Goal: Task Accomplishment & Management: Manage account settings

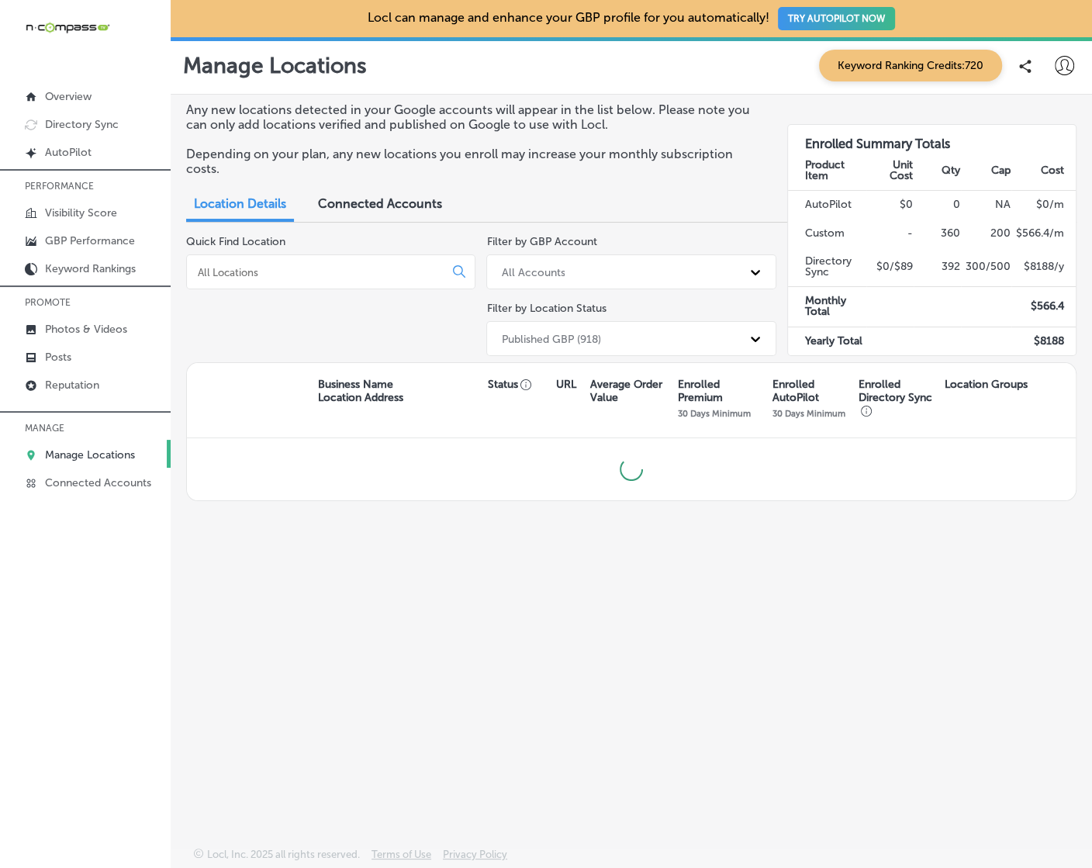
click at [387, 271] on input at bounding box center [318, 272] width 244 height 14
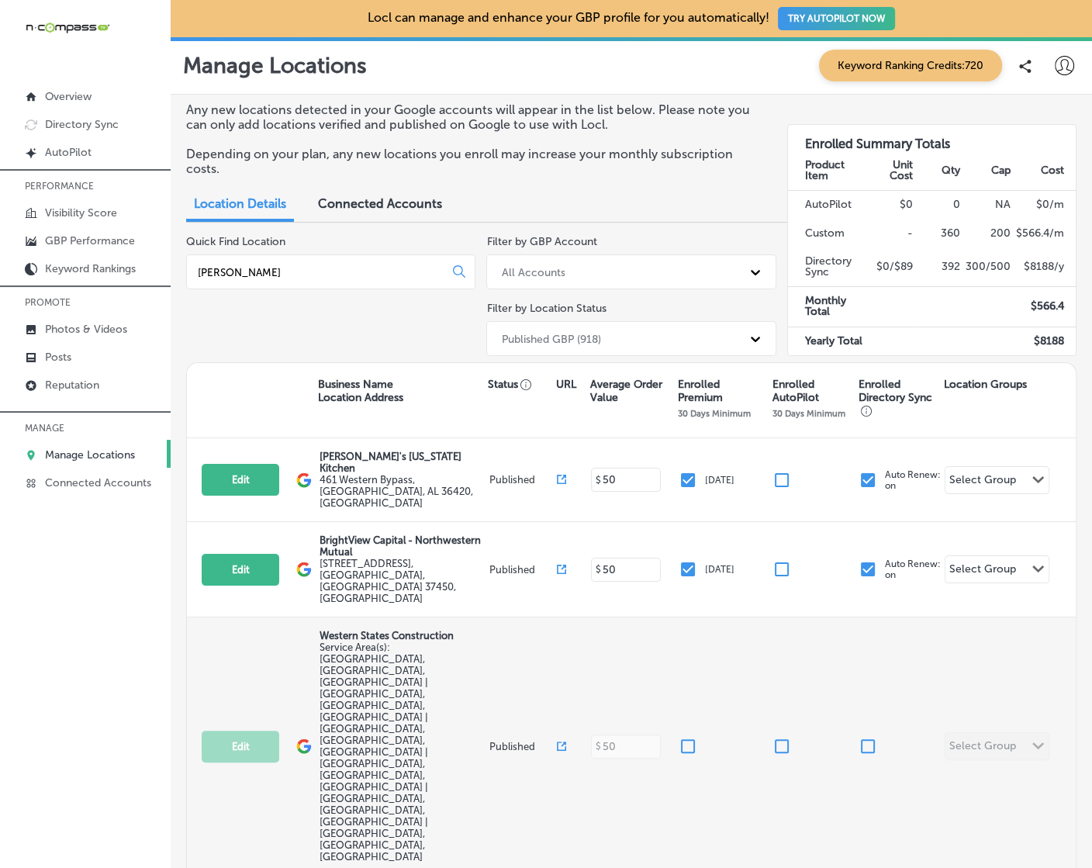
type input "[PERSON_NAME]"
click at [682, 737] on input "checkbox" at bounding box center [688, 746] width 19 height 19
checkbox input "true"
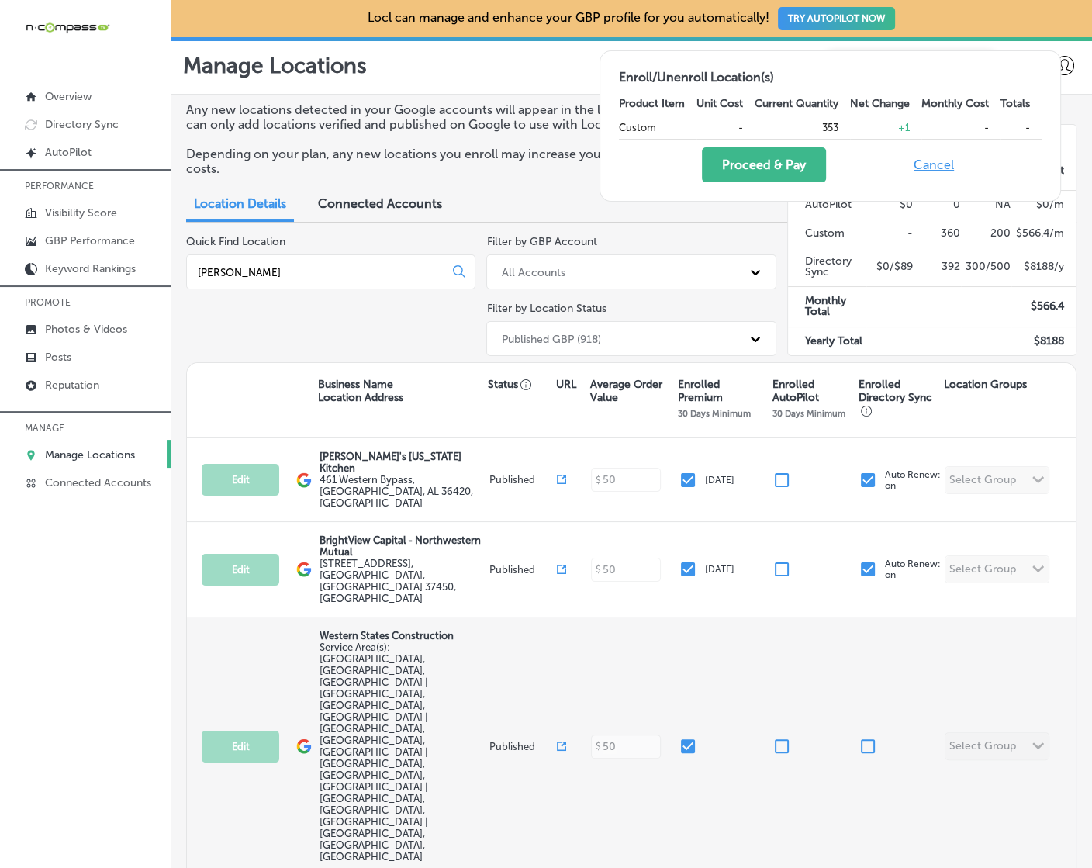
click at [869, 737] on input "checkbox" at bounding box center [867, 746] width 19 height 19
checkbox input "true"
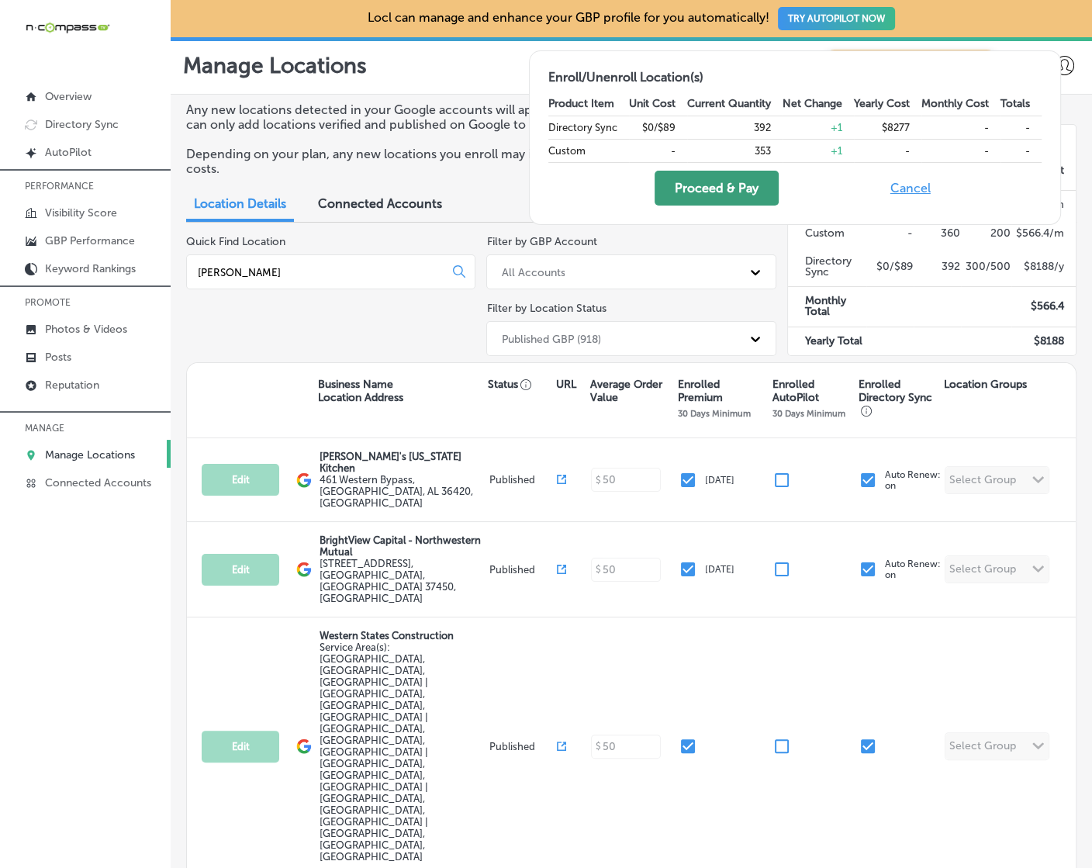
click at [696, 188] on button "Proceed & Pay" at bounding box center [717, 188] width 124 height 35
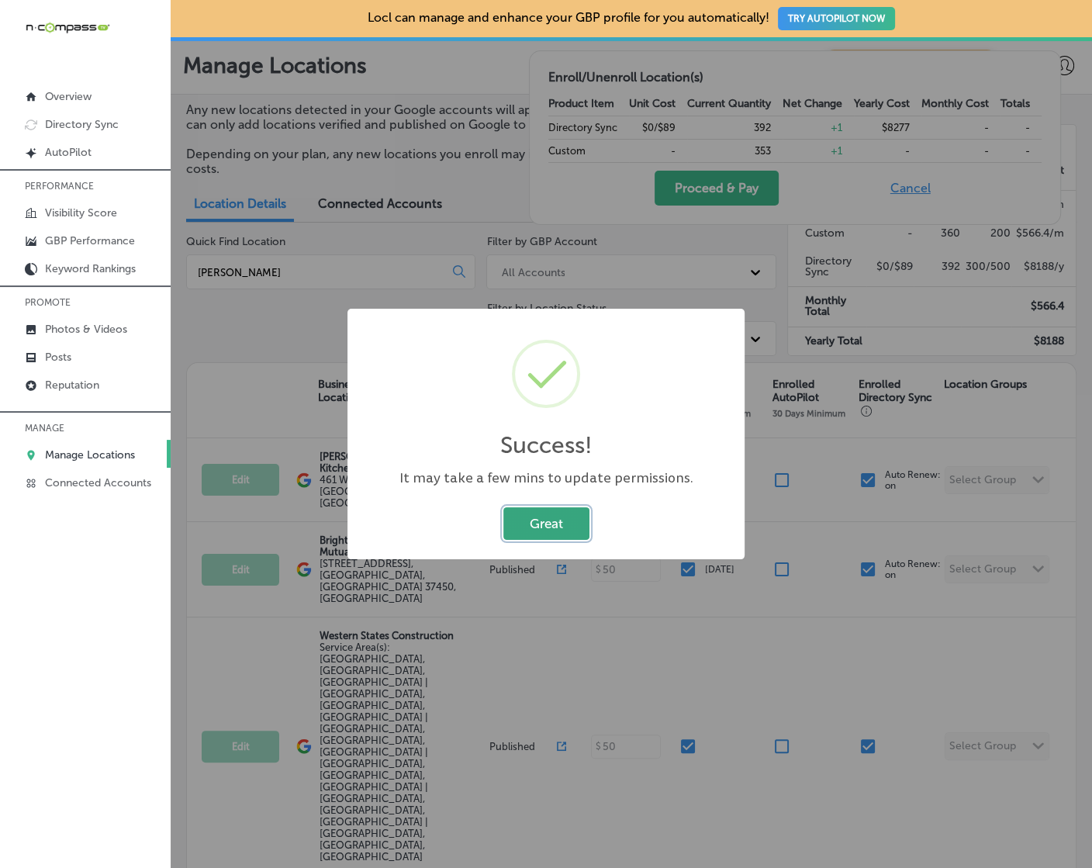
click at [540, 523] on button "Great" at bounding box center [546, 523] width 86 height 32
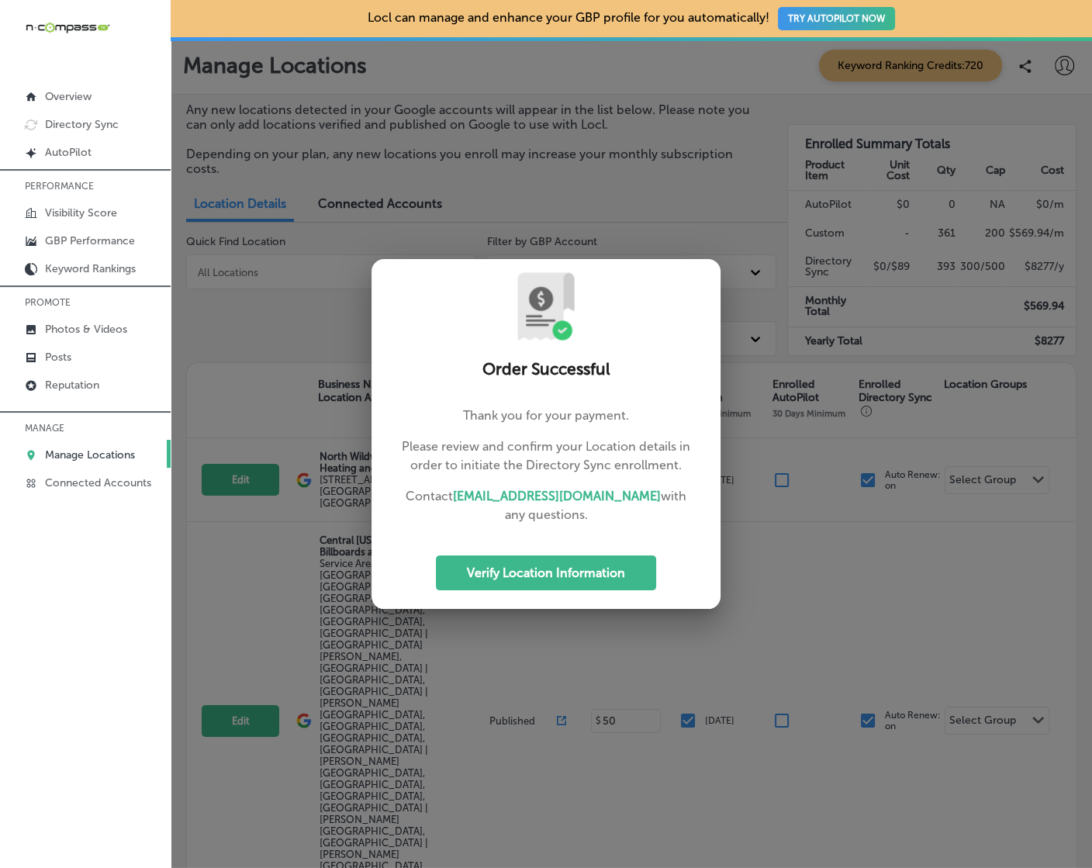
click at [1062, 69] on div at bounding box center [546, 434] width 1092 height 868
click at [524, 577] on button "Verify Location Information" at bounding box center [546, 572] width 220 height 35
select select "US"
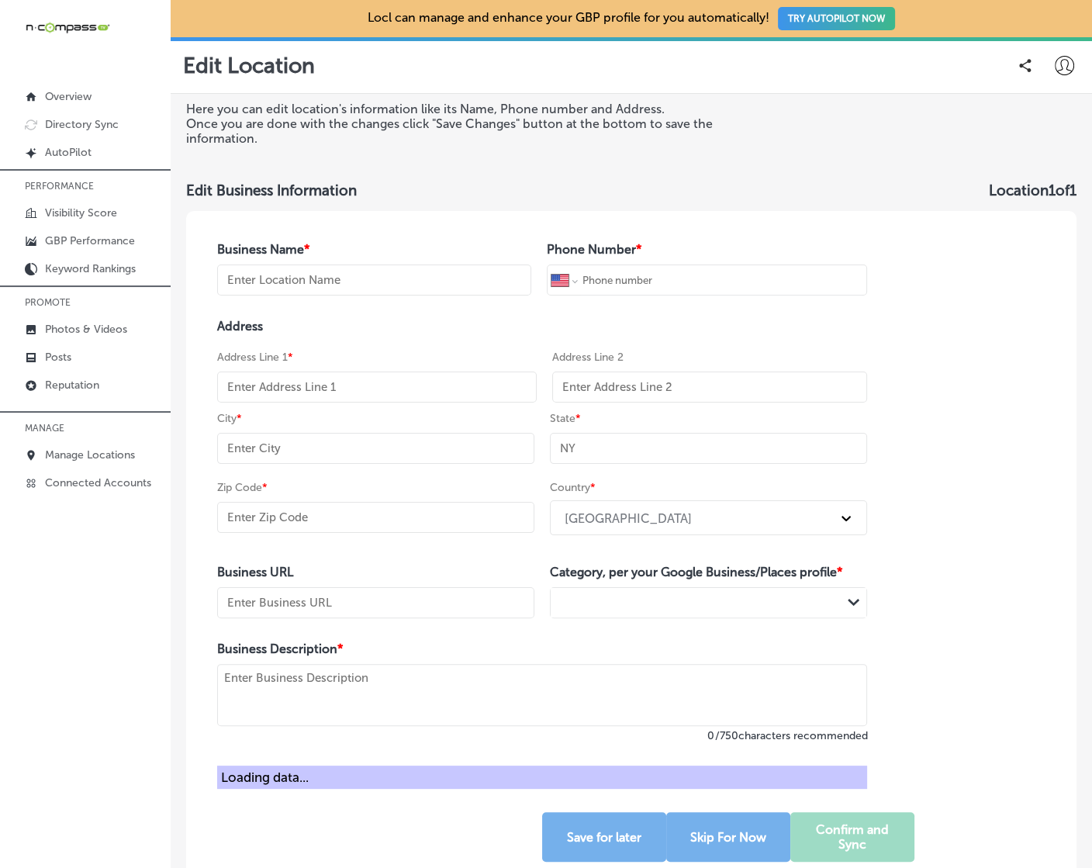
type input "Western States Construction"
type input "+1 815 740 2886"
type input "https://westernstatesconst.com/"
type textarea "Locally owned & operate since 1991. Serving all of Illinois! Repairs to full re…"
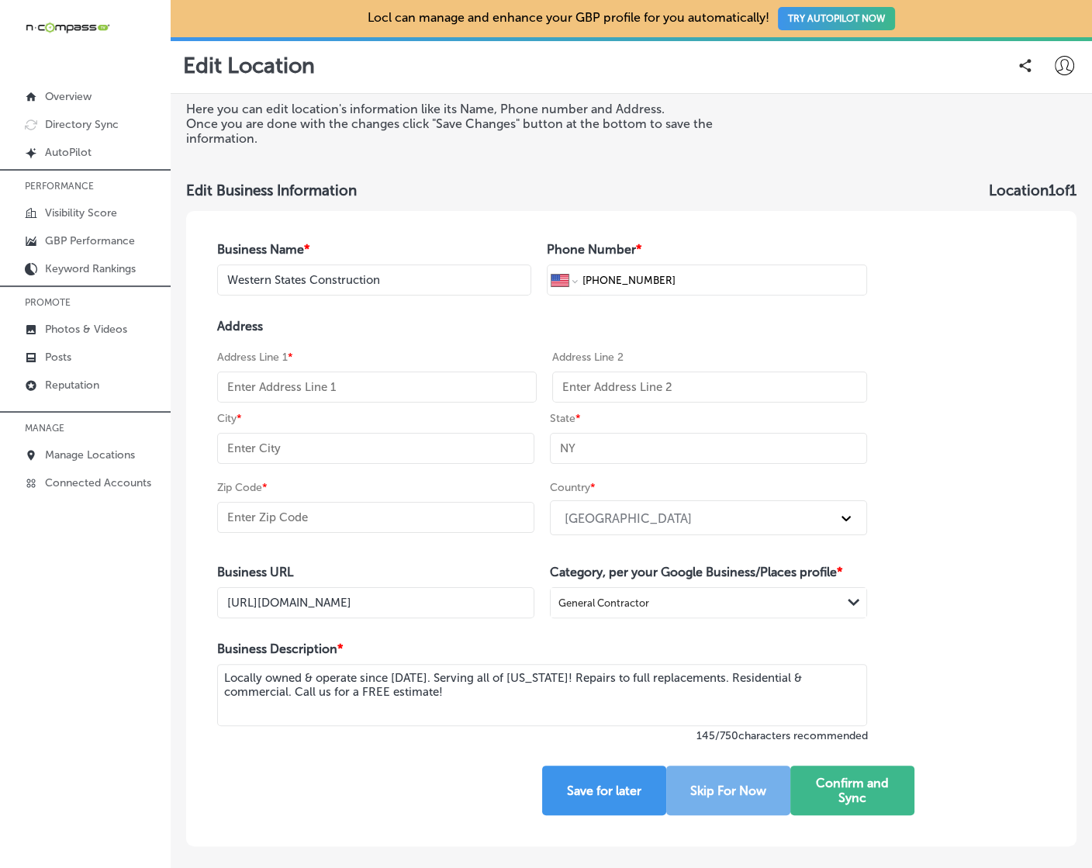
select select "US"
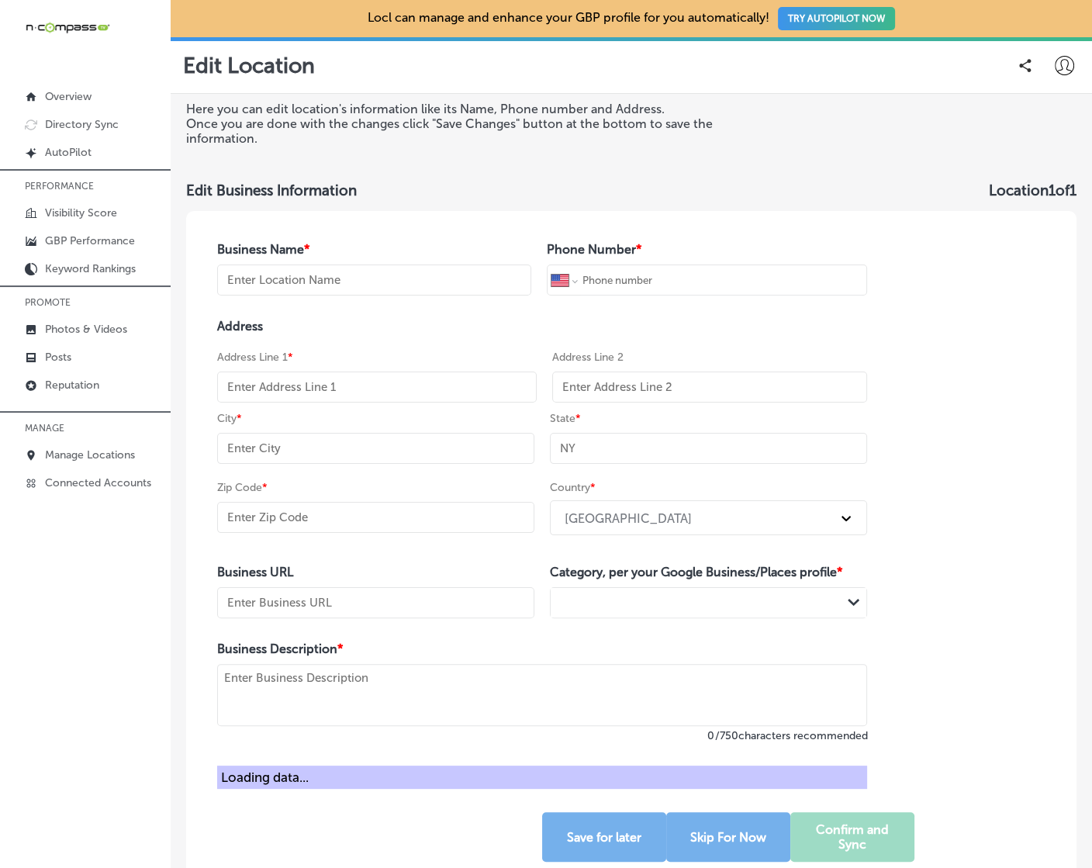
type input "Western States Construction"
type input "+1 815 740 2886"
type input "https://westernstatesconst.com/"
type textarea "Locally owned & operate since 1991. Serving all of Illinois! Repairs to full re…"
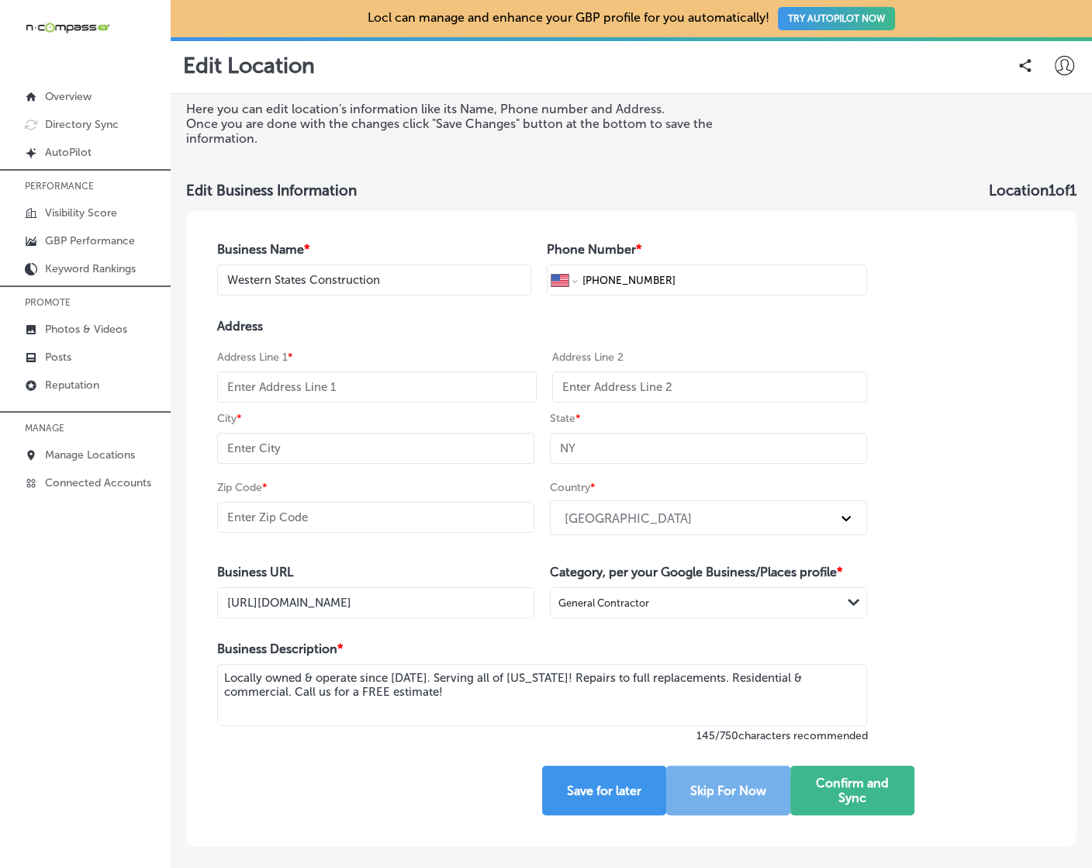
select select "US"
drag, startPoint x: 383, startPoint y: 448, endPoint x: 358, endPoint y: 396, distance: 57.6
click at [383, 446] on input "text" at bounding box center [375, 448] width 317 height 31
click at [353, 387] on input "text" at bounding box center [377, 386] width 320 height 31
paste input "15 Ford Dr"
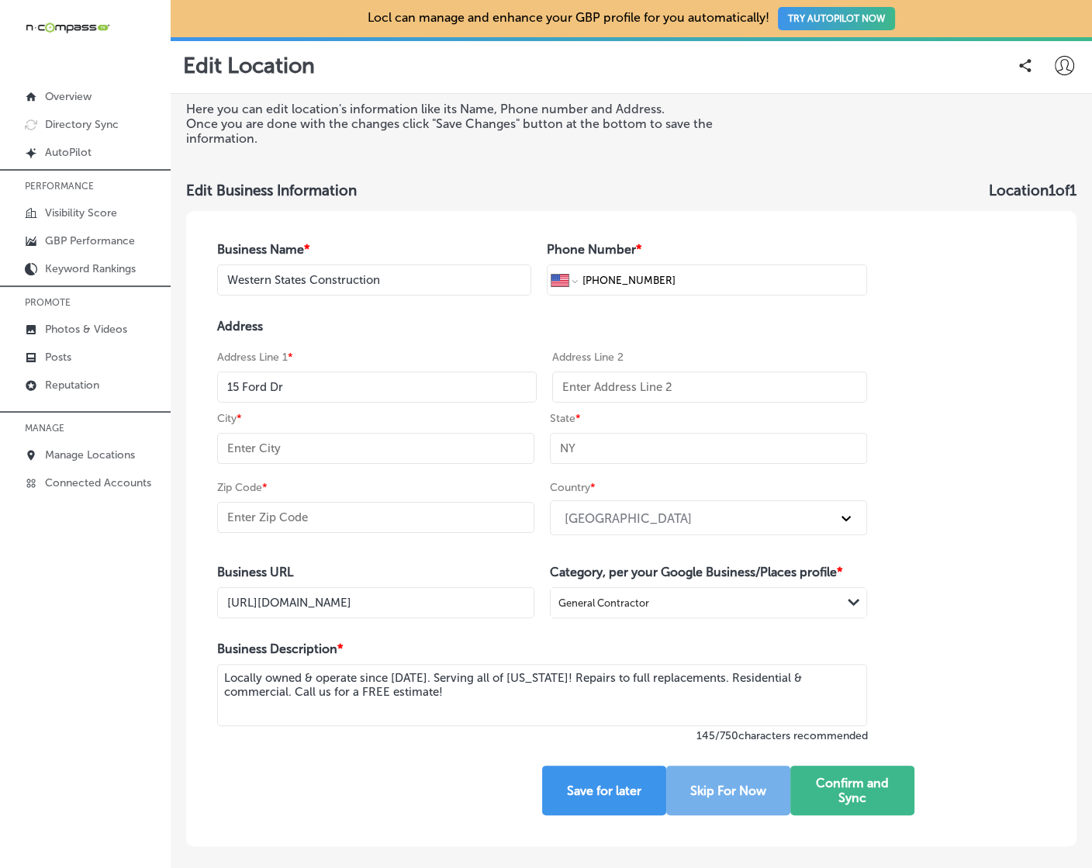
type input "15 Ford Dr"
click at [343, 447] on input "text" at bounding box center [375, 448] width 317 height 31
paste input "New Lenox"
type input "New Lenox"
click at [622, 448] on input "text" at bounding box center [708, 448] width 317 height 31
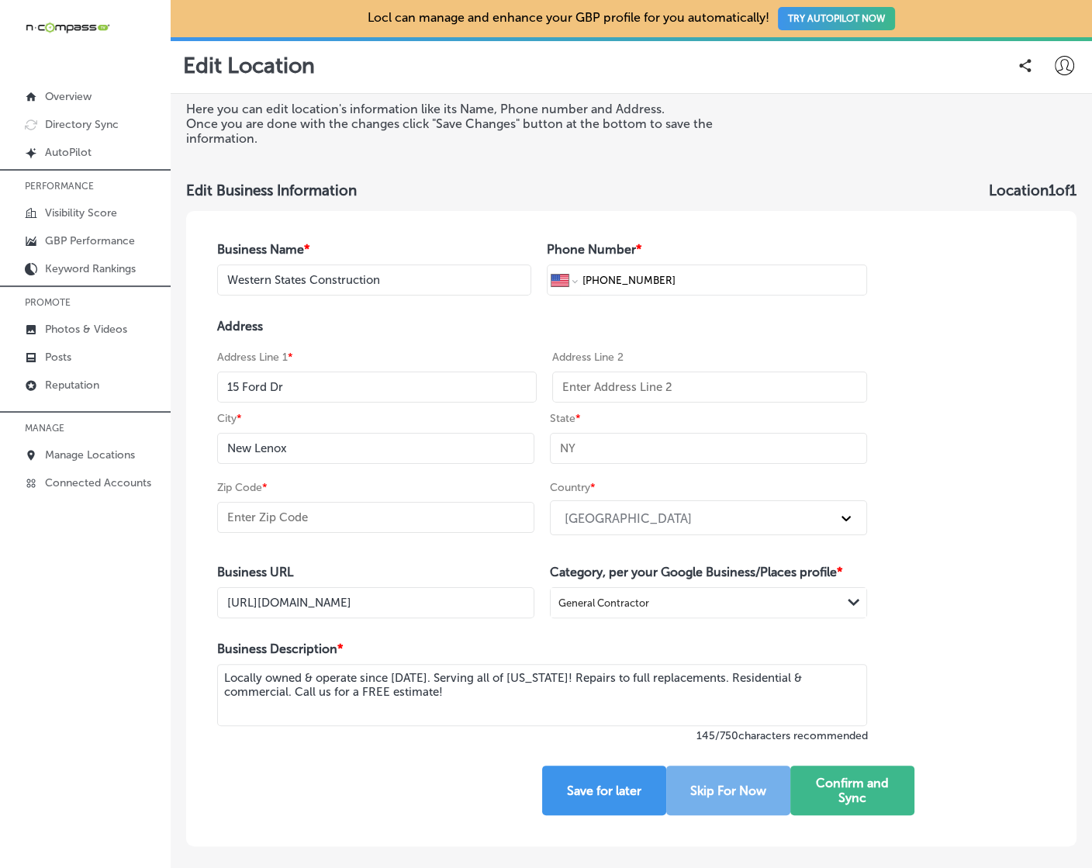
type input "L"
paste input "IL"
type input "IL"
drag, startPoint x: 389, startPoint y: 528, endPoint x: 398, endPoint y: 515, distance: 16.1
click at [388, 527] on div "Zip Code *" at bounding box center [375, 510] width 317 height 62
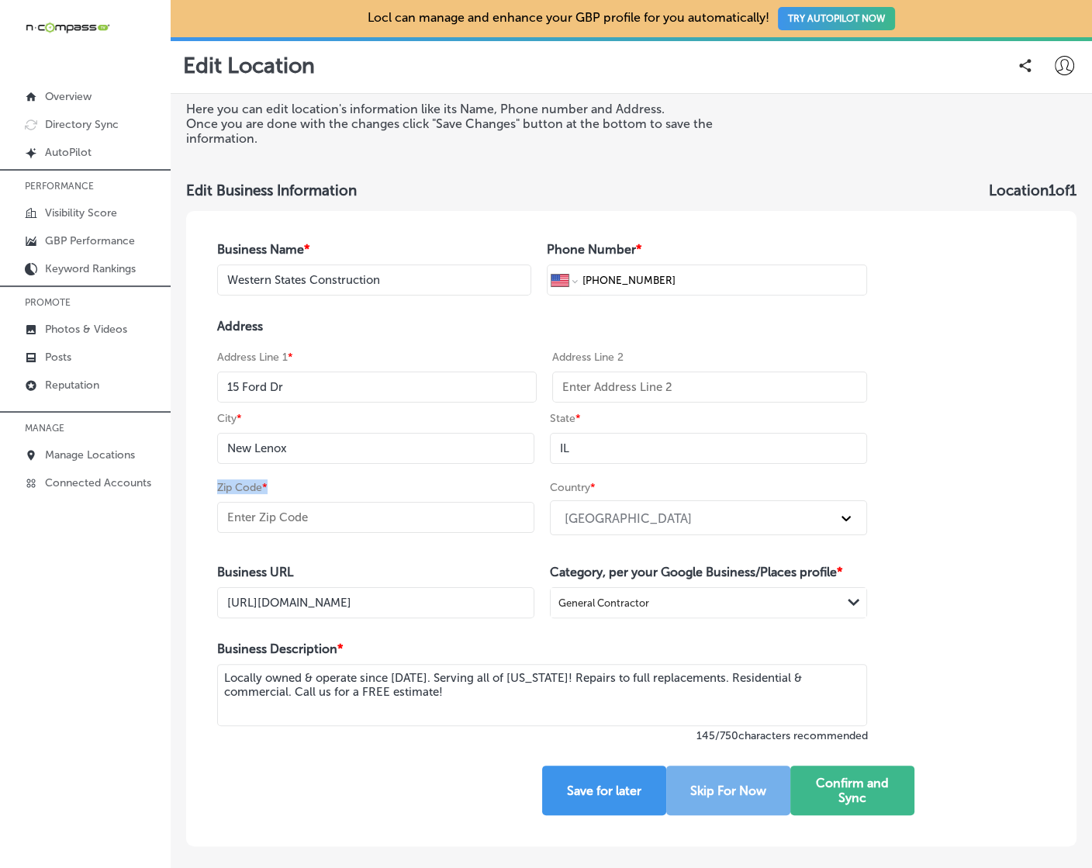
click at [355, 514] on input "text" at bounding box center [375, 517] width 317 height 31
paste input "60451"
type input "60451"
click at [864, 786] on button "Confirm and Sync" at bounding box center [852, 790] width 124 height 50
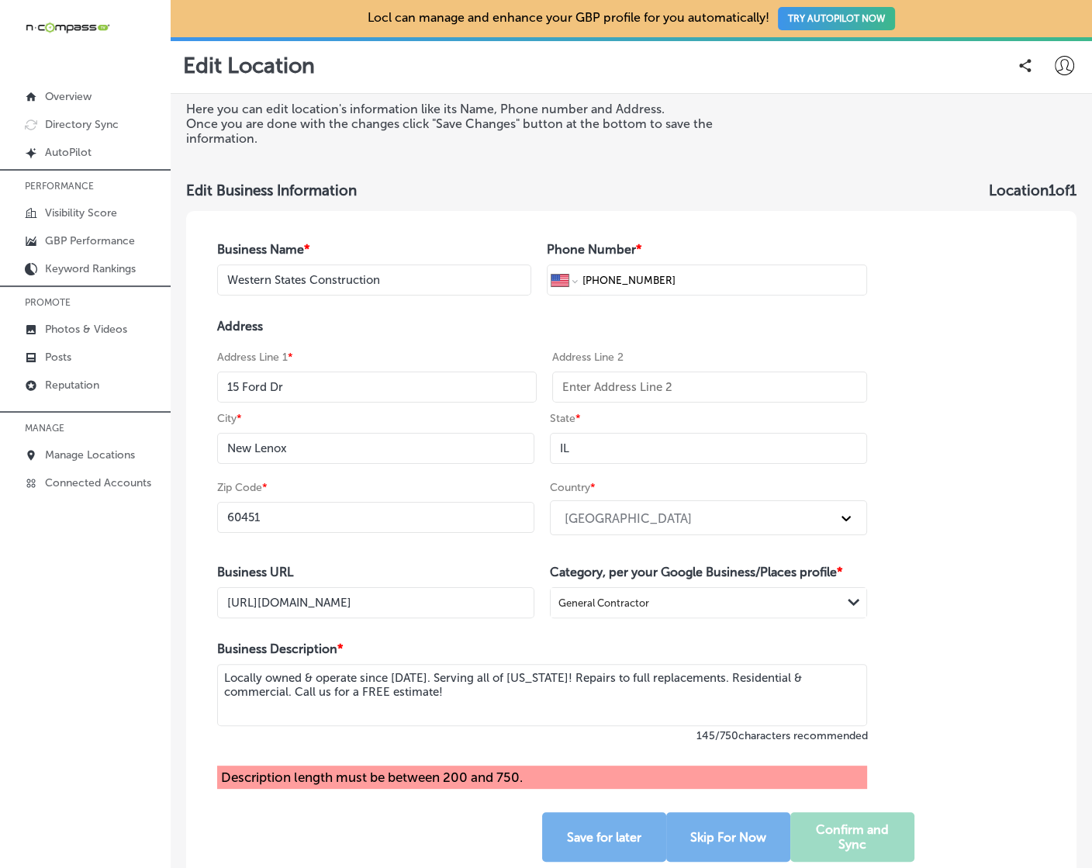
click at [707, 713] on textarea "Locally owned & operate since 1991. Serving all of Illinois! Repairs to full re…" at bounding box center [542, 695] width 650 height 62
click at [515, 676] on textarea "Locally owned & operate since 1991. Serving all of Illinois! Repairs to full re…" at bounding box center [542, 695] width 650 height 62
paste textarea "Western States Construction is a full service, residential and commercial, gene…"
drag, startPoint x: 364, startPoint y: 686, endPoint x: 313, endPoint y: 663, distance: 56.9
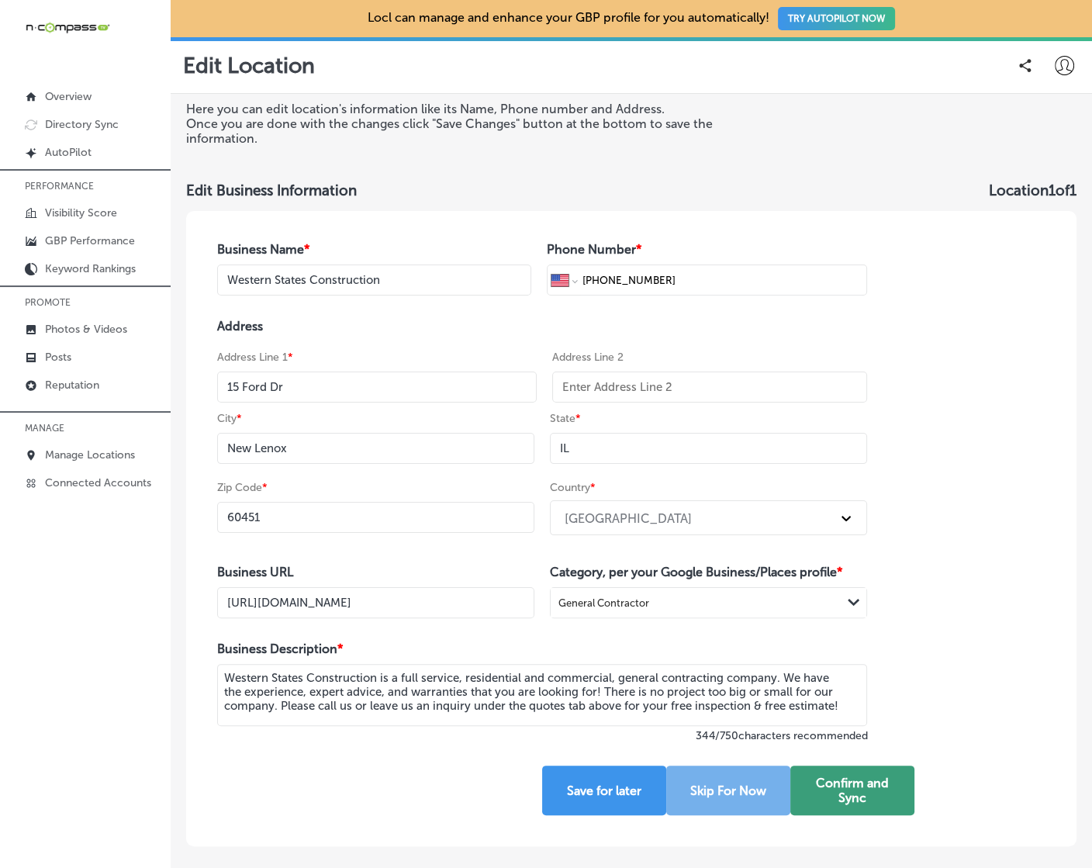
type textarea "Western States Construction is a full service, residential and commercial, gene…"
click at [843, 786] on button "Confirm and Sync" at bounding box center [852, 790] width 124 height 50
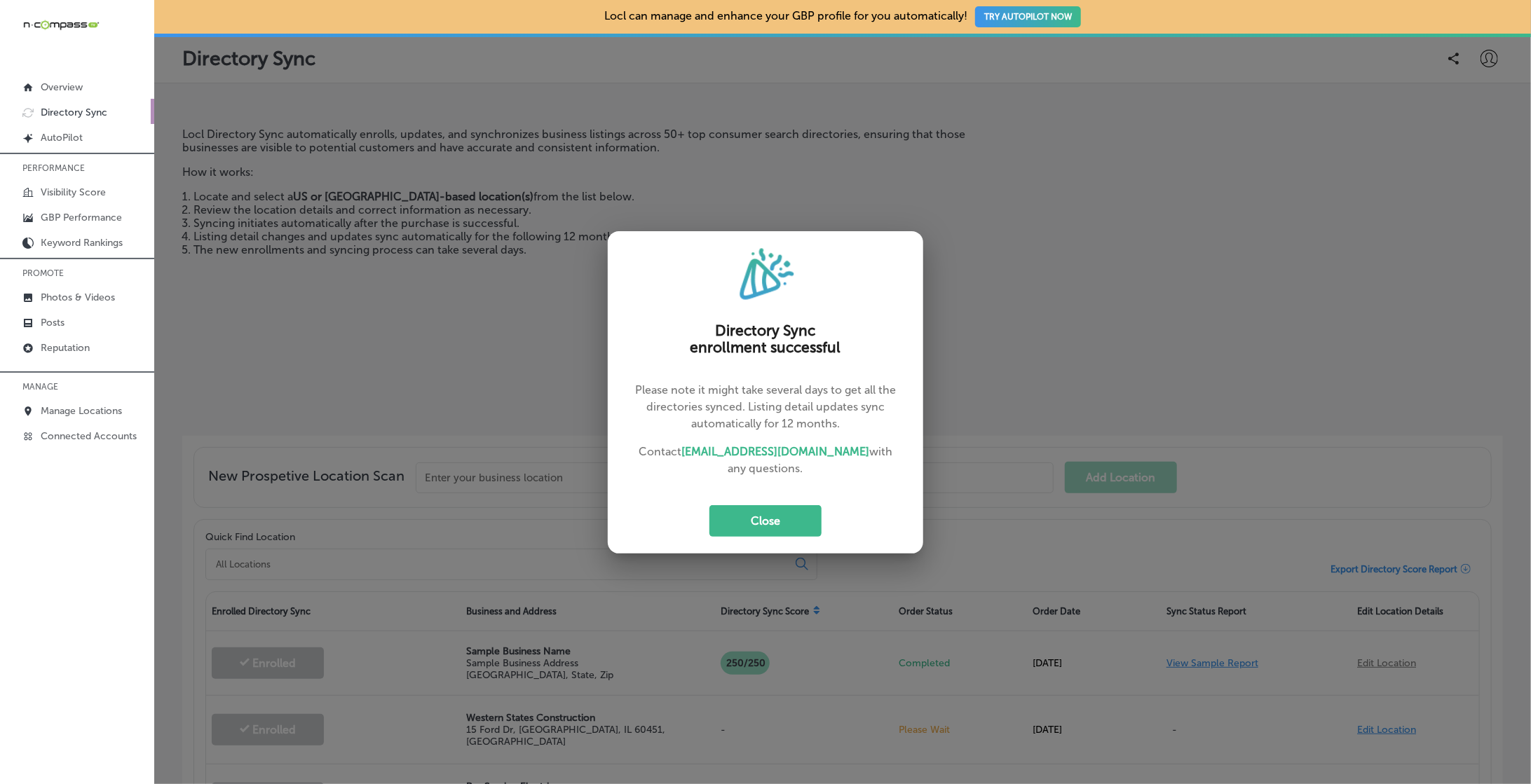
drag, startPoint x: 789, startPoint y: 515, endPoint x: 819, endPoint y: 500, distance: 33.5
click at [789, 514] on button "Close" at bounding box center [766, 520] width 112 height 32
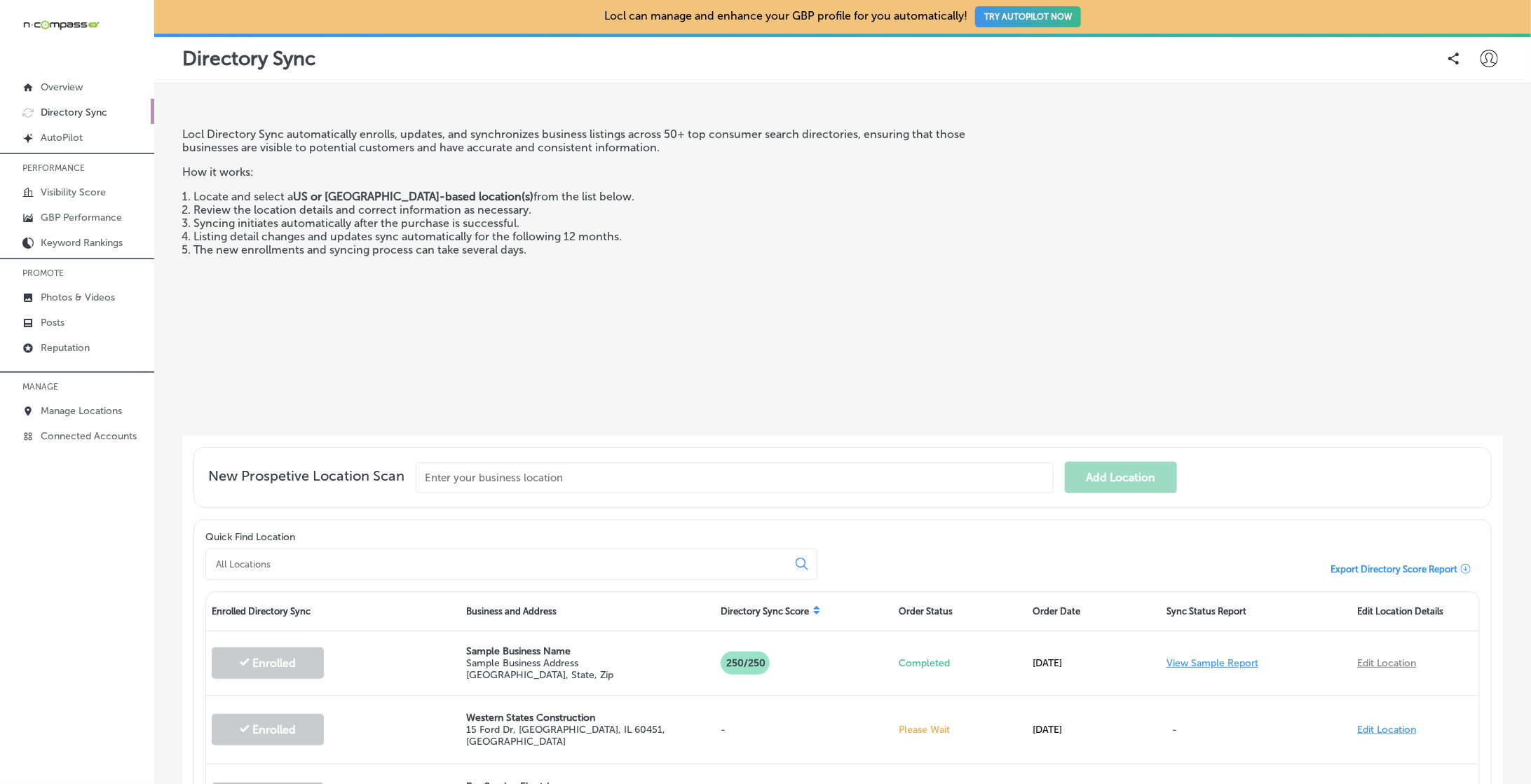
drag, startPoint x: 1466, startPoint y: 48, endPoint x: 1490, endPoint y: 51, distance: 24.2
click at [986, 48] on div at bounding box center [1457, 58] width 35 height 28
click at [986, 51] on icon at bounding box center [1489, 58] width 17 height 17
click at [986, 154] on li "My Teams" at bounding box center [1463, 145] width 97 height 33
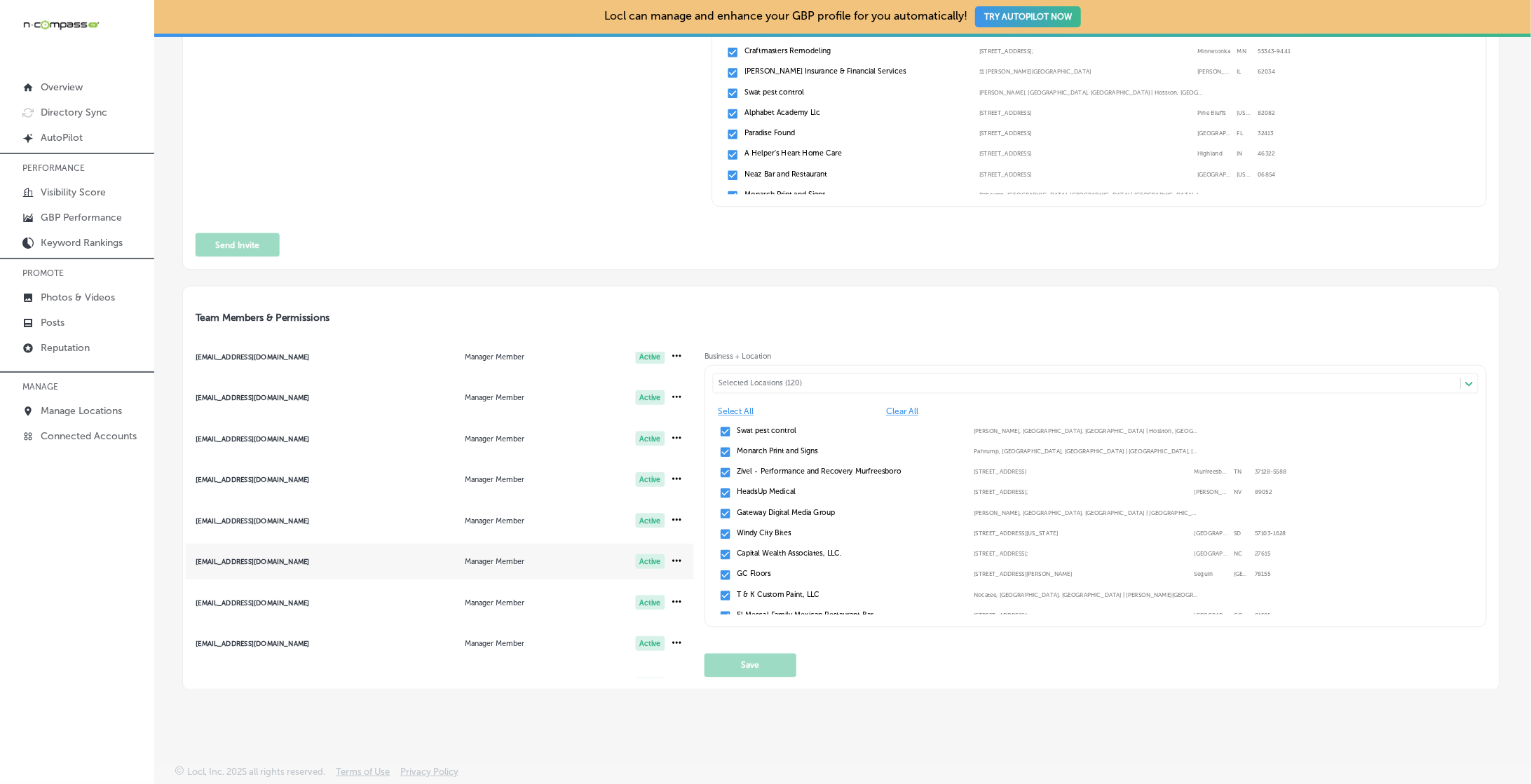
scroll to position [498, 0]
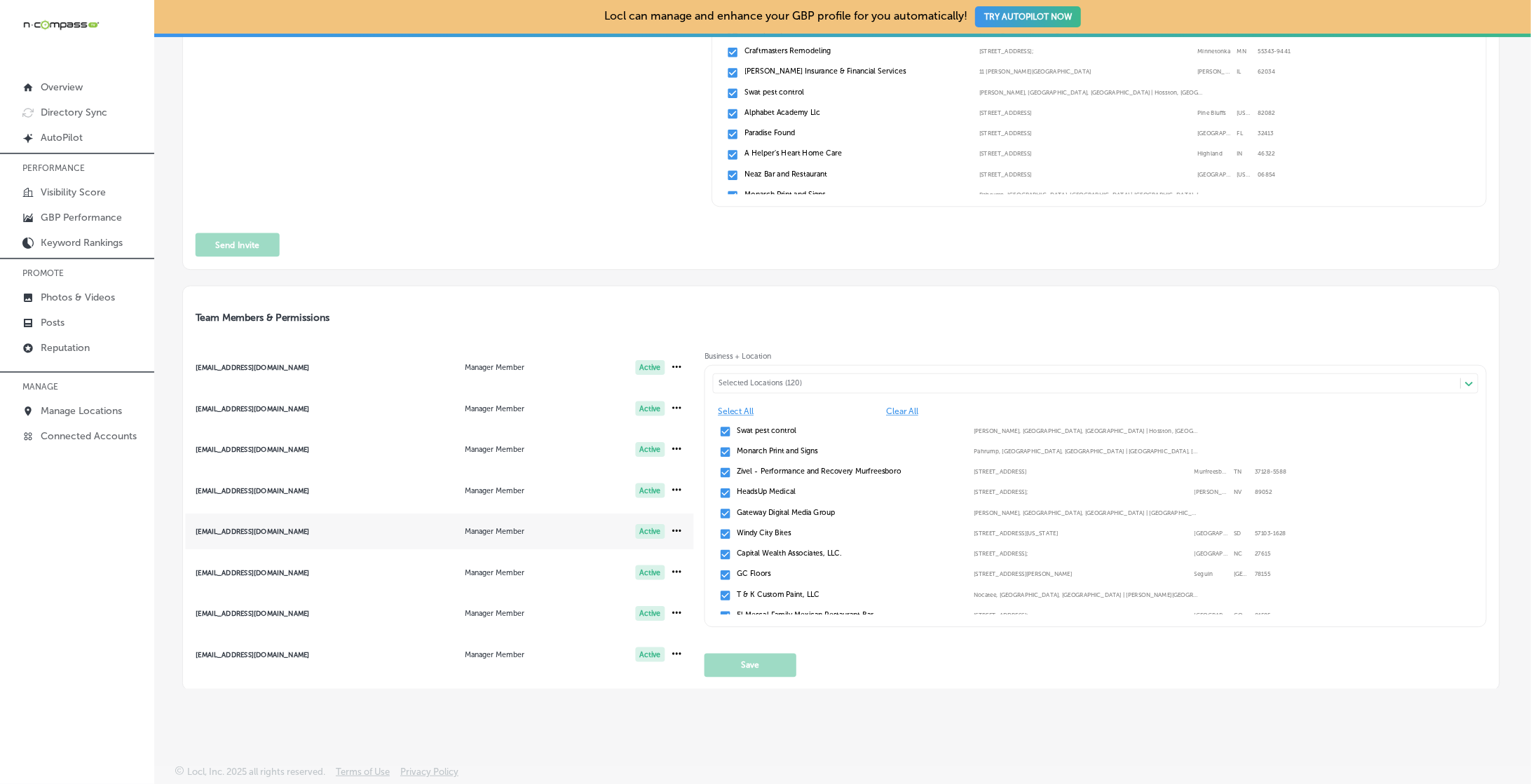
click at [234, 534] on span "mariacorazonubas1@gmail.com Manager Member Active" at bounding box center [437, 531] width 511 height 36
click at [831, 381] on div "Selected Locations (153)" at bounding box center [1092, 384] width 747 height 9
click at [801, 426] on label "Western States Construction" at bounding box center [850, 431] width 226 height 9
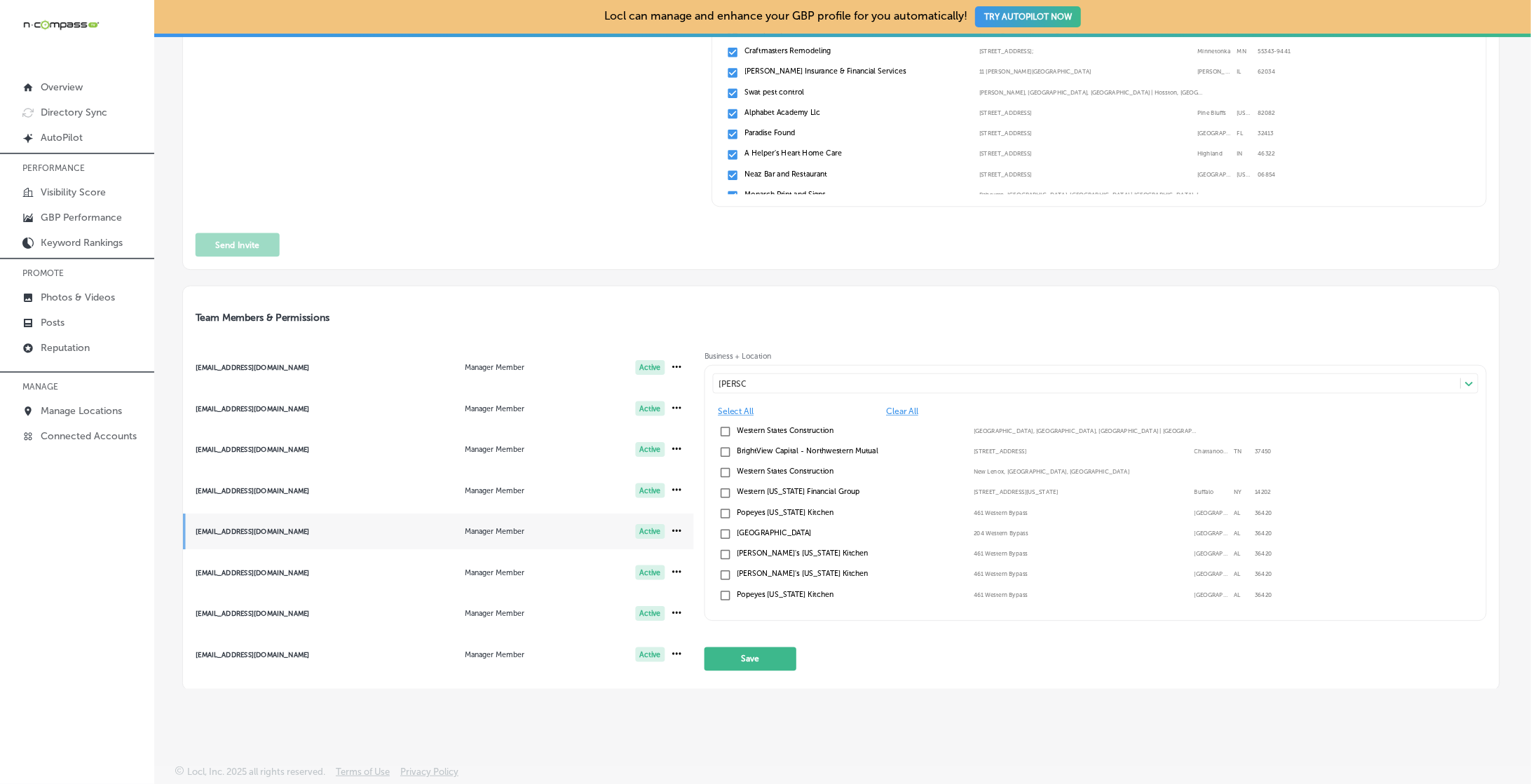
click at [801, 426] on label "Western States Construction" at bounding box center [850, 431] width 226 height 9
type input "wester"
click at [780, 660] on button "Save" at bounding box center [750, 659] width 92 height 23
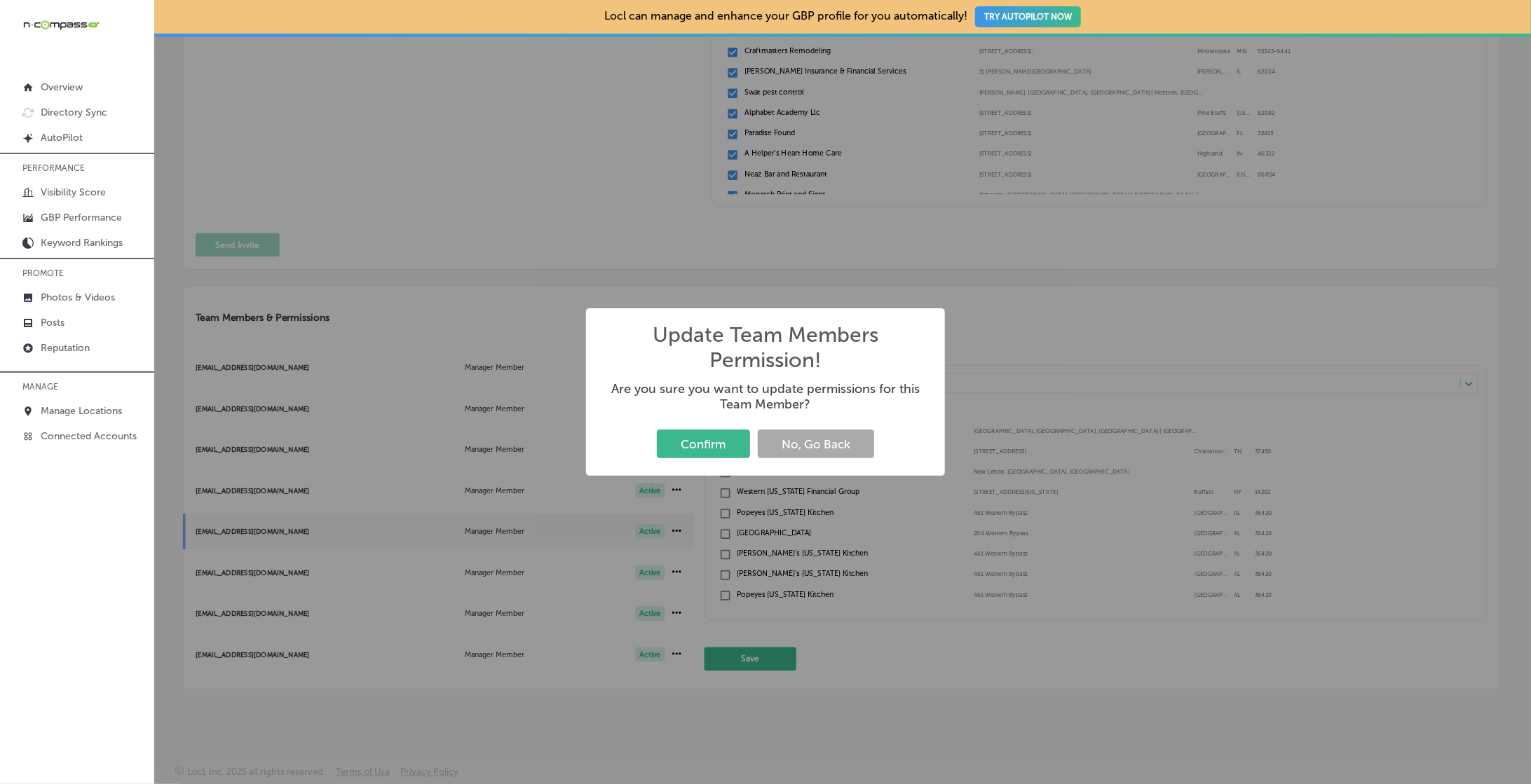
click at [707, 427] on div "Confirm No, Go Back" at bounding box center [766, 444] width 331 height 36
click at [704, 446] on button "Confirm" at bounding box center [703, 443] width 93 height 29
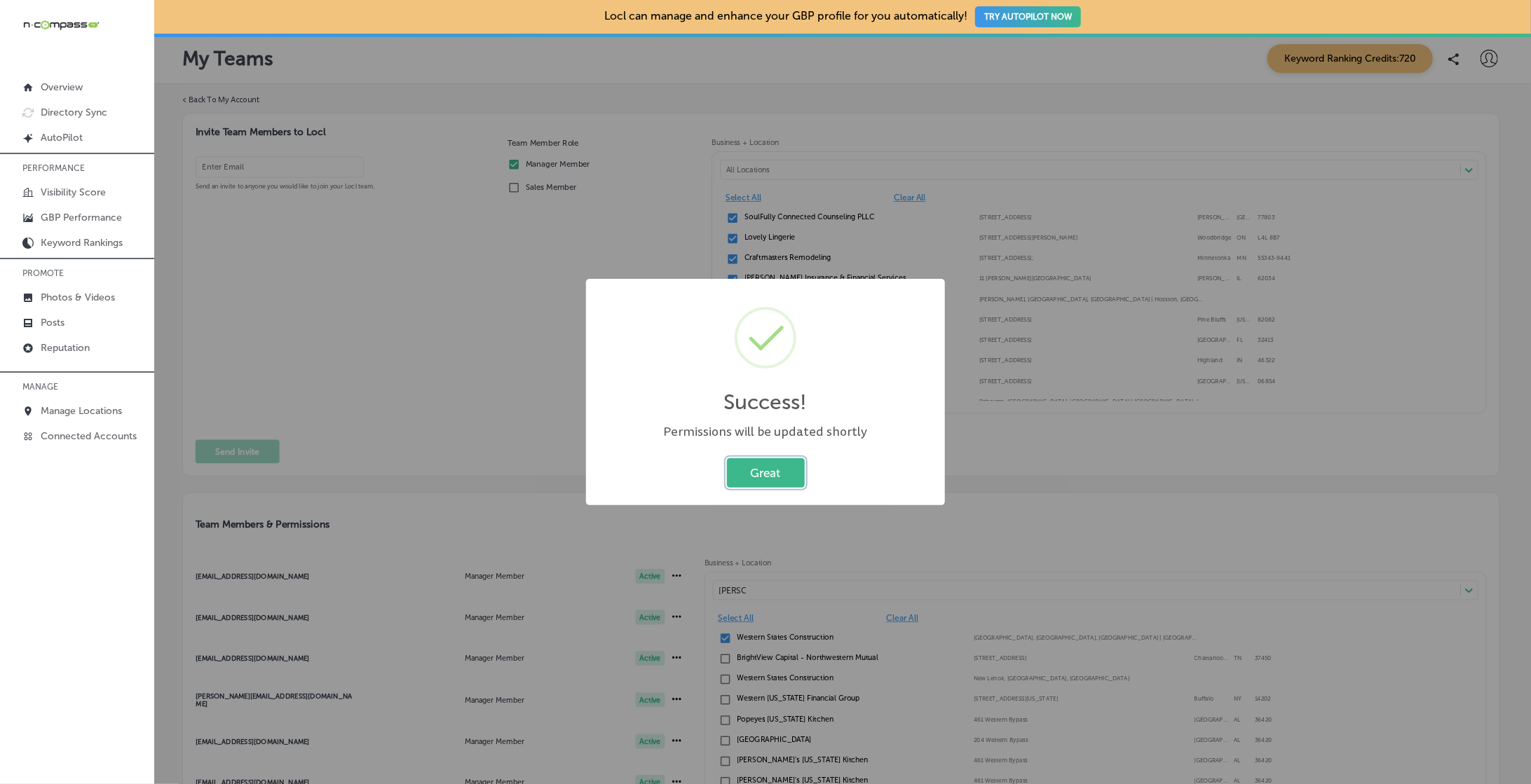
scroll to position [498, 0]
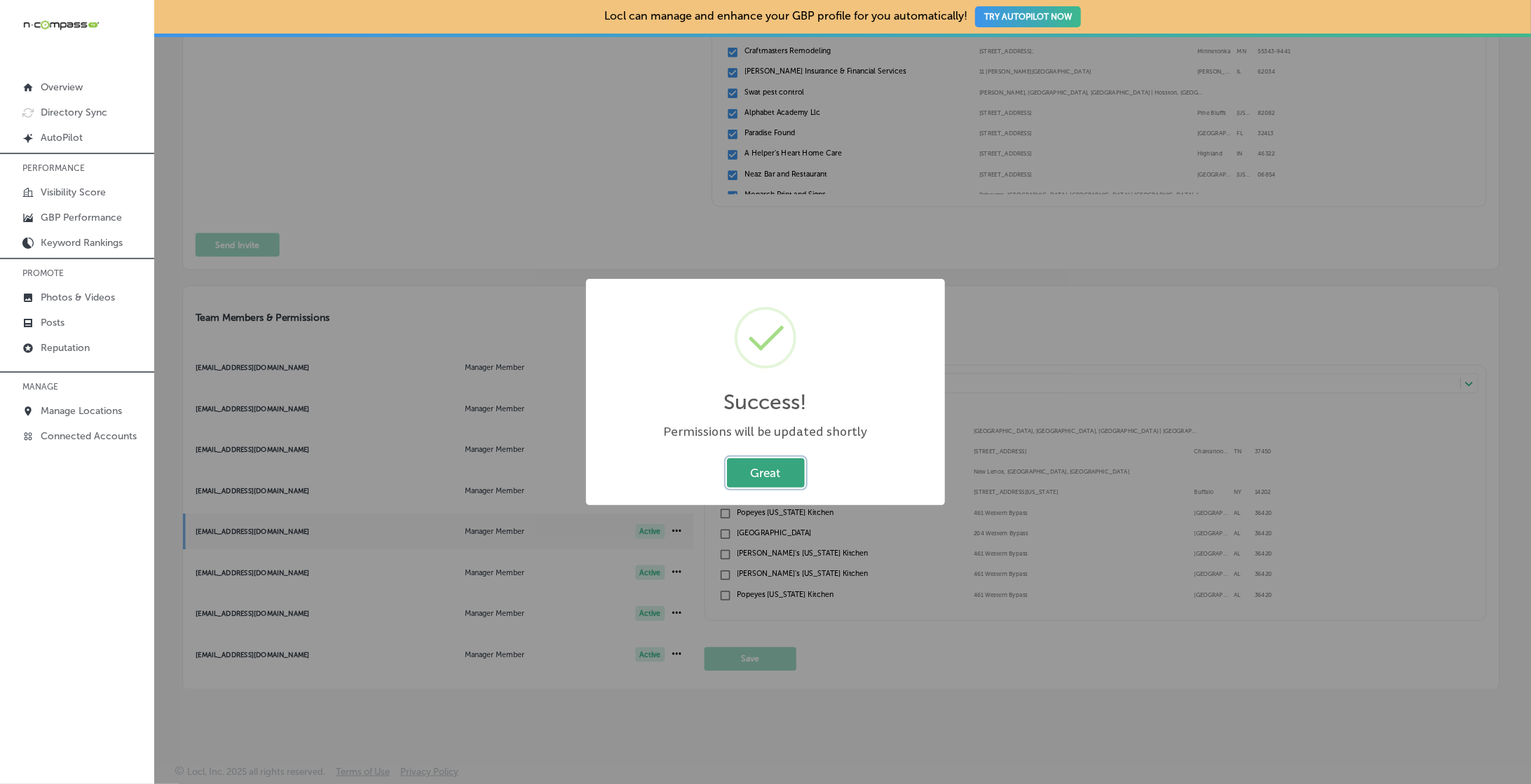
click at [756, 476] on button "Great" at bounding box center [766, 472] width 78 height 29
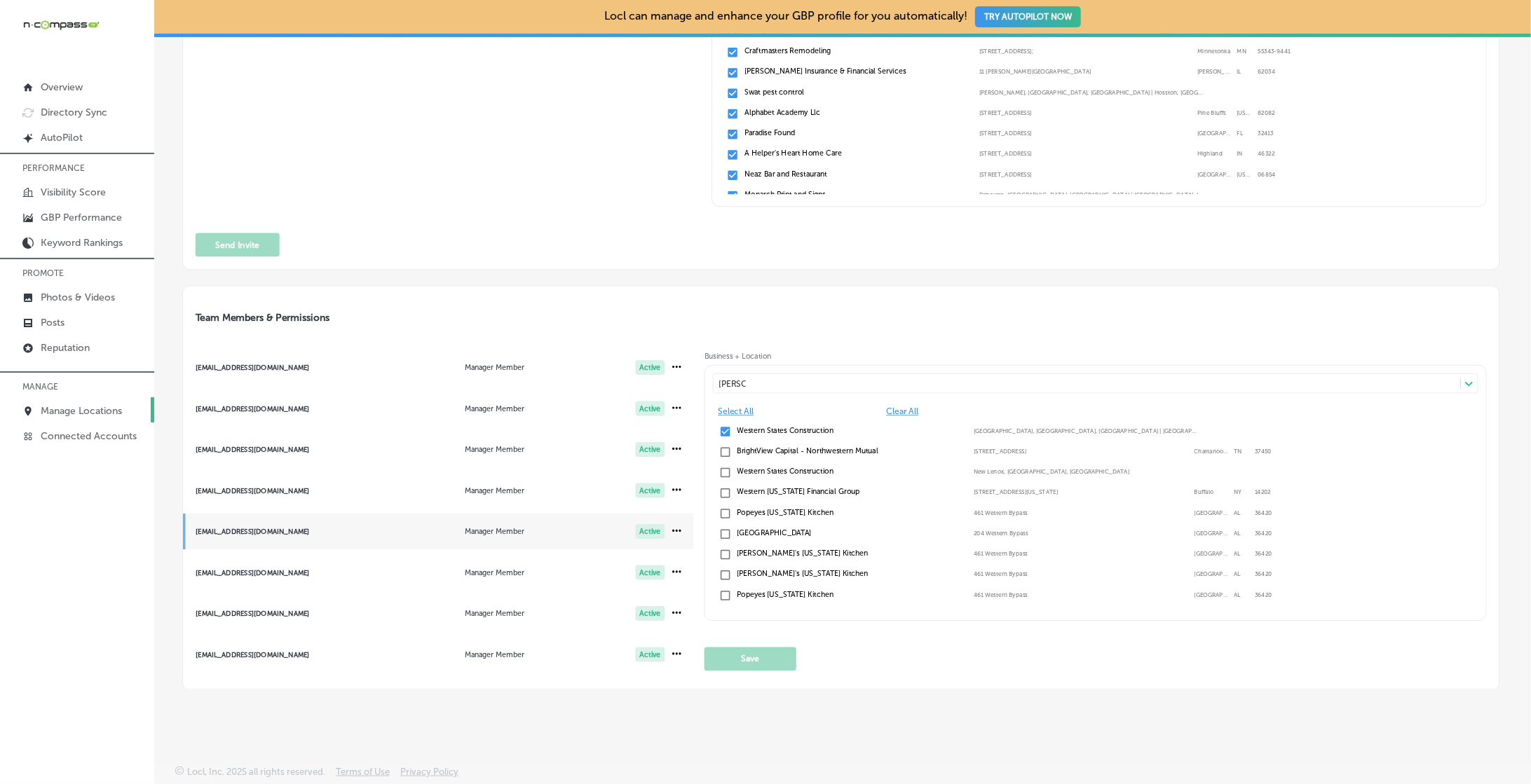
click at [92, 410] on p "Manage Locations" at bounding box center [81, 410] width 81 height 12
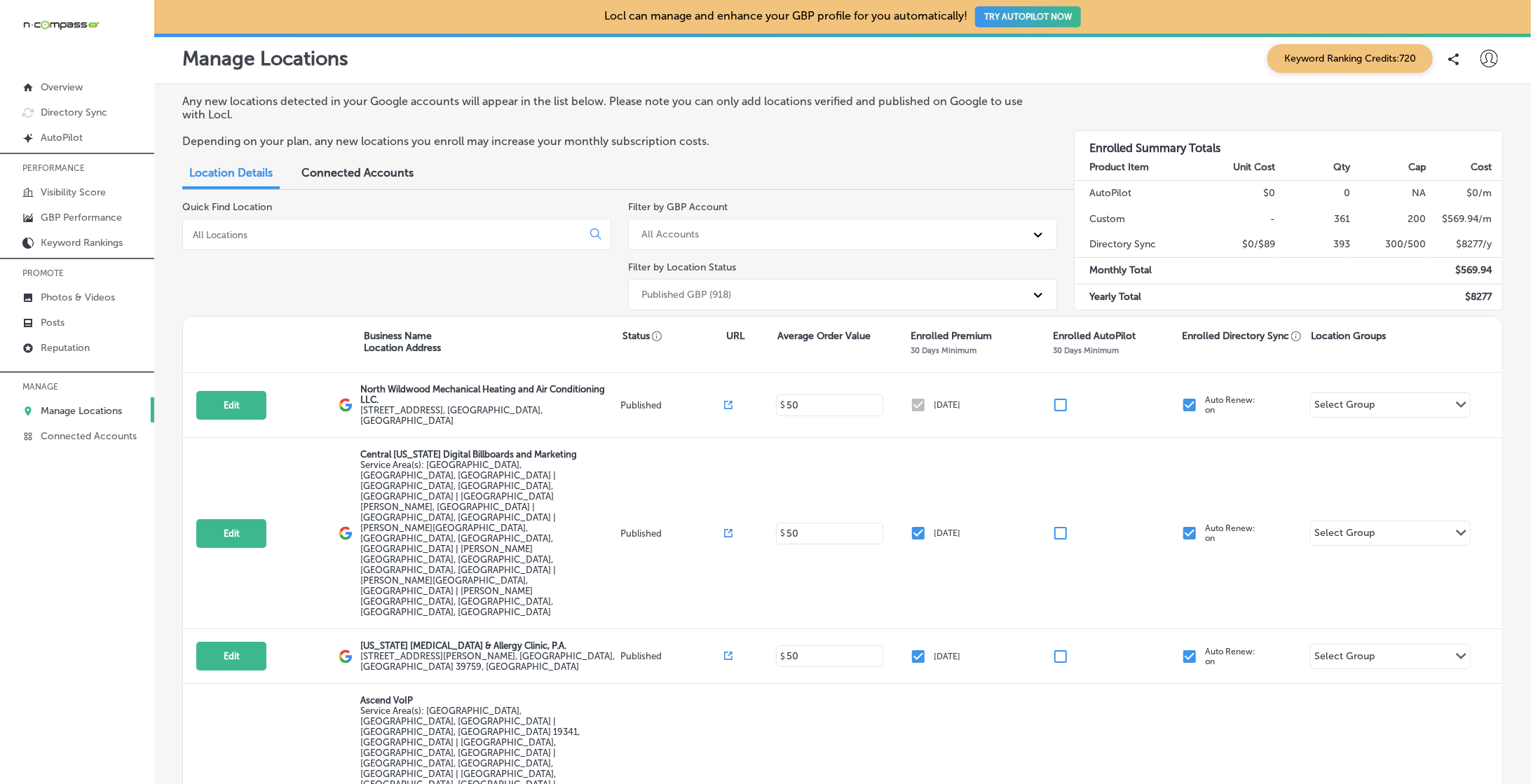
click at [408, 232] on input at bounding box center [385, 235] width 388 height 13
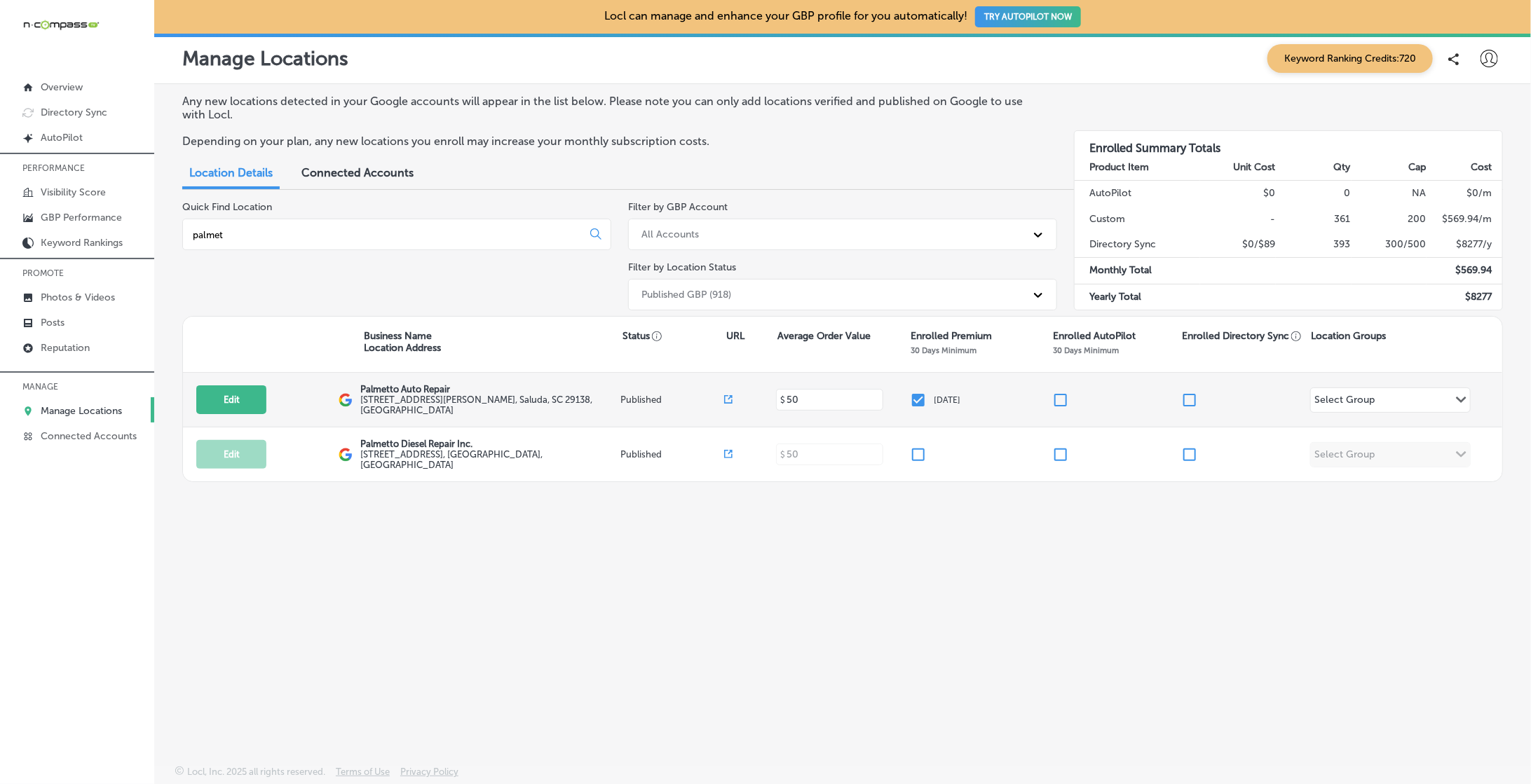
type input "palmet"
drag, startPoint x: 1190, startPoint y: 395, endPoint x: 1181, endPoint y: 396, distance: 9.1
click at [1190, 395] on input "checkbox" at bounding box center [1189, 400] width 17 height 17
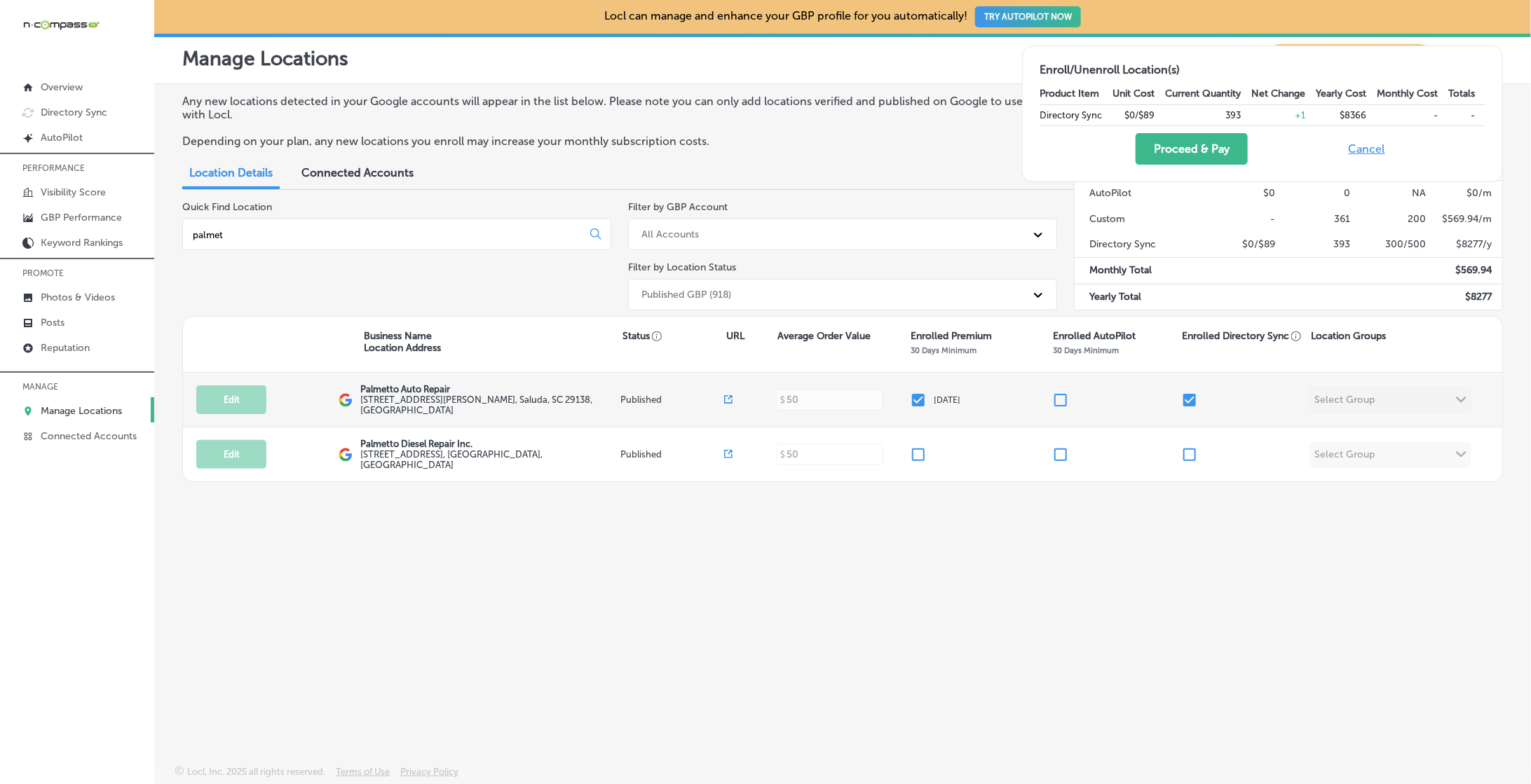
click at [1182, 401] on input "checkbox" at bounding box center [1189, 400] width 17 height 17
checkbox input "false"
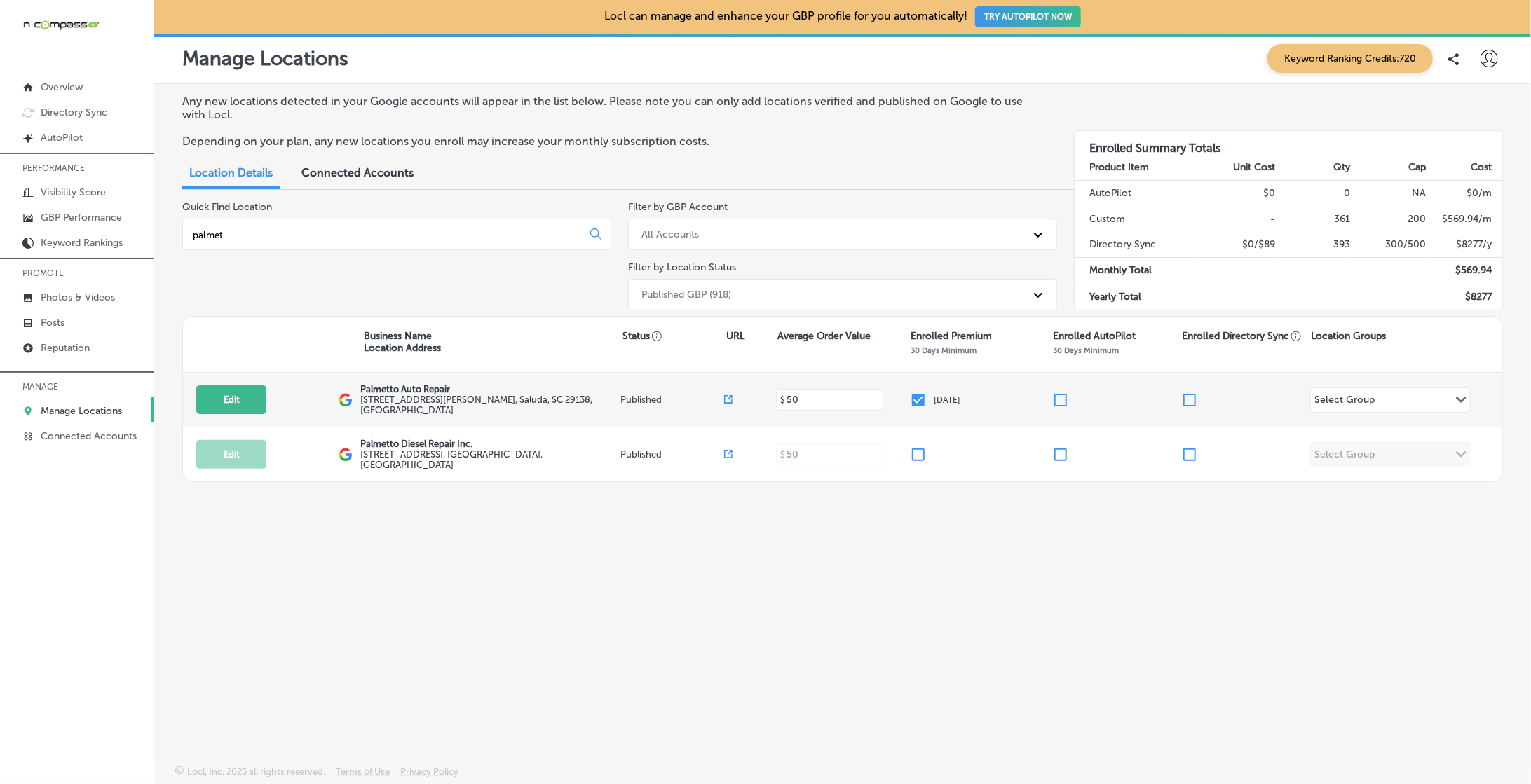
click at [925, 397] on input "checkbox" at bounding box center [918, 400] width 17 height 17
checkbox input "false"
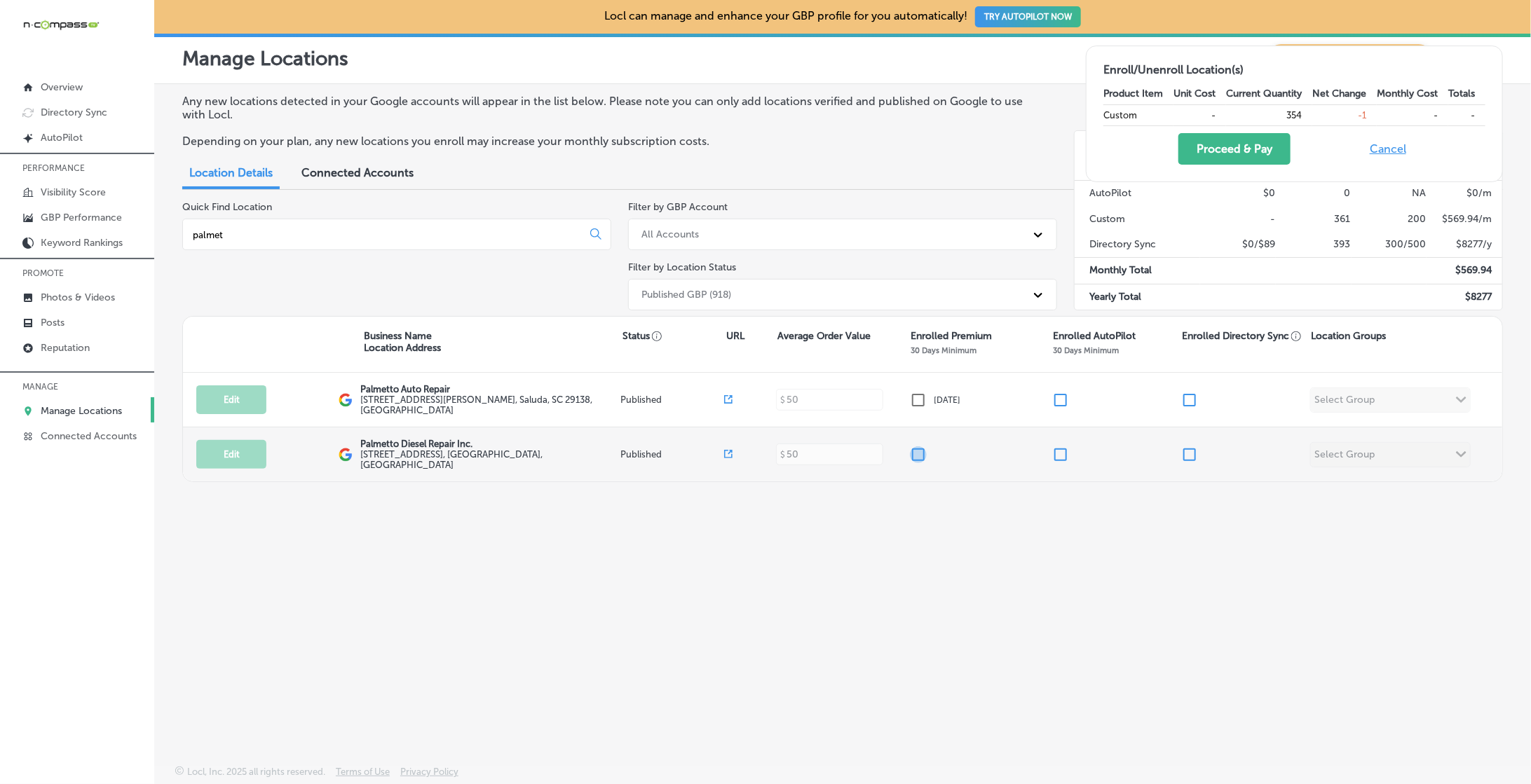
click at [915, 453] on input "checkbox" at bounding box center [918, 454] width 17 height 17
checkbox input "true"
click at [1191, 451] on input "checkbox" at bounding box center [1189, 454] width 17 height 17
checkbox input "true"
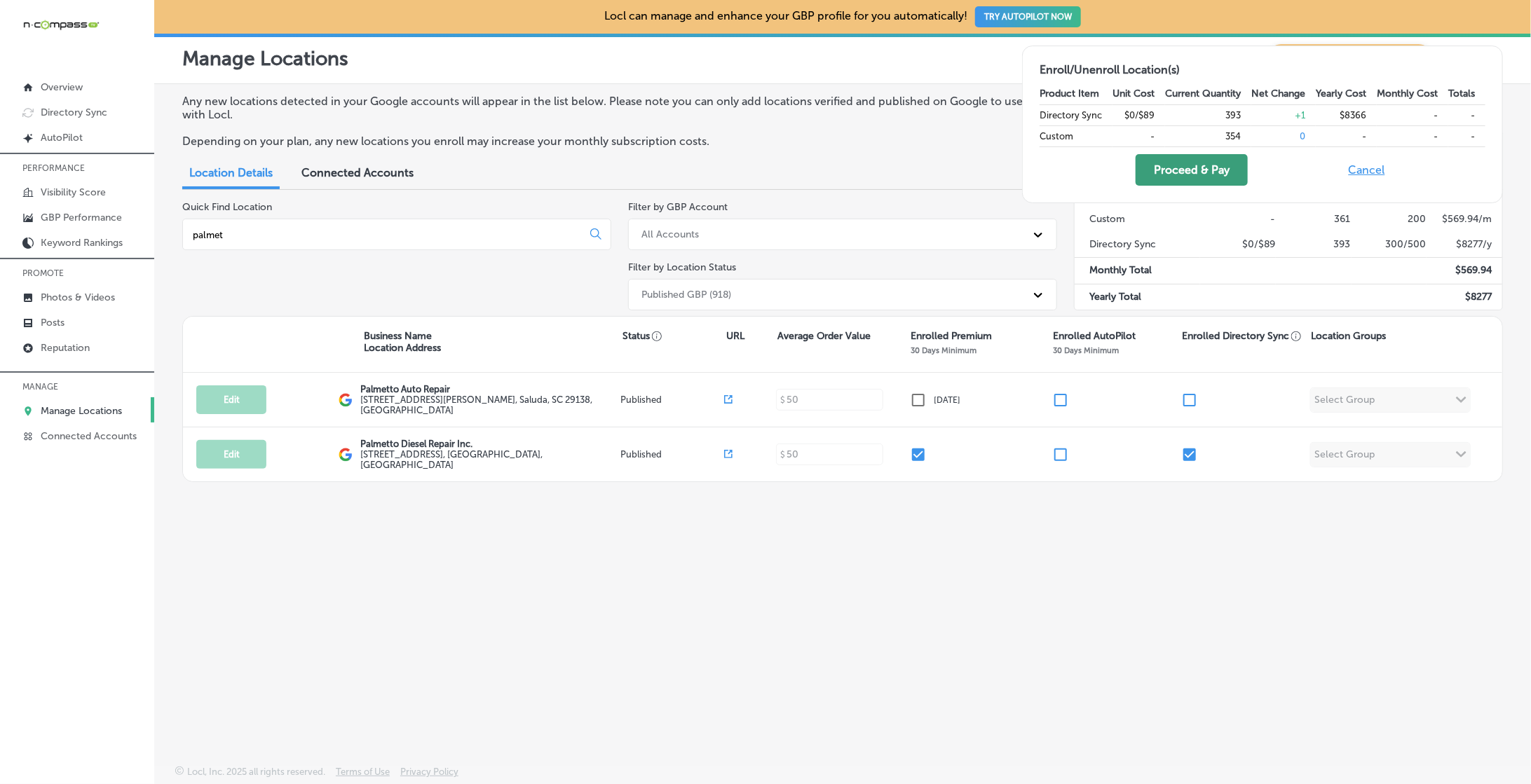
click at [1209, 163] on button "Proceed & Pay" at bounding box center [1191, 170] width 112 height 32
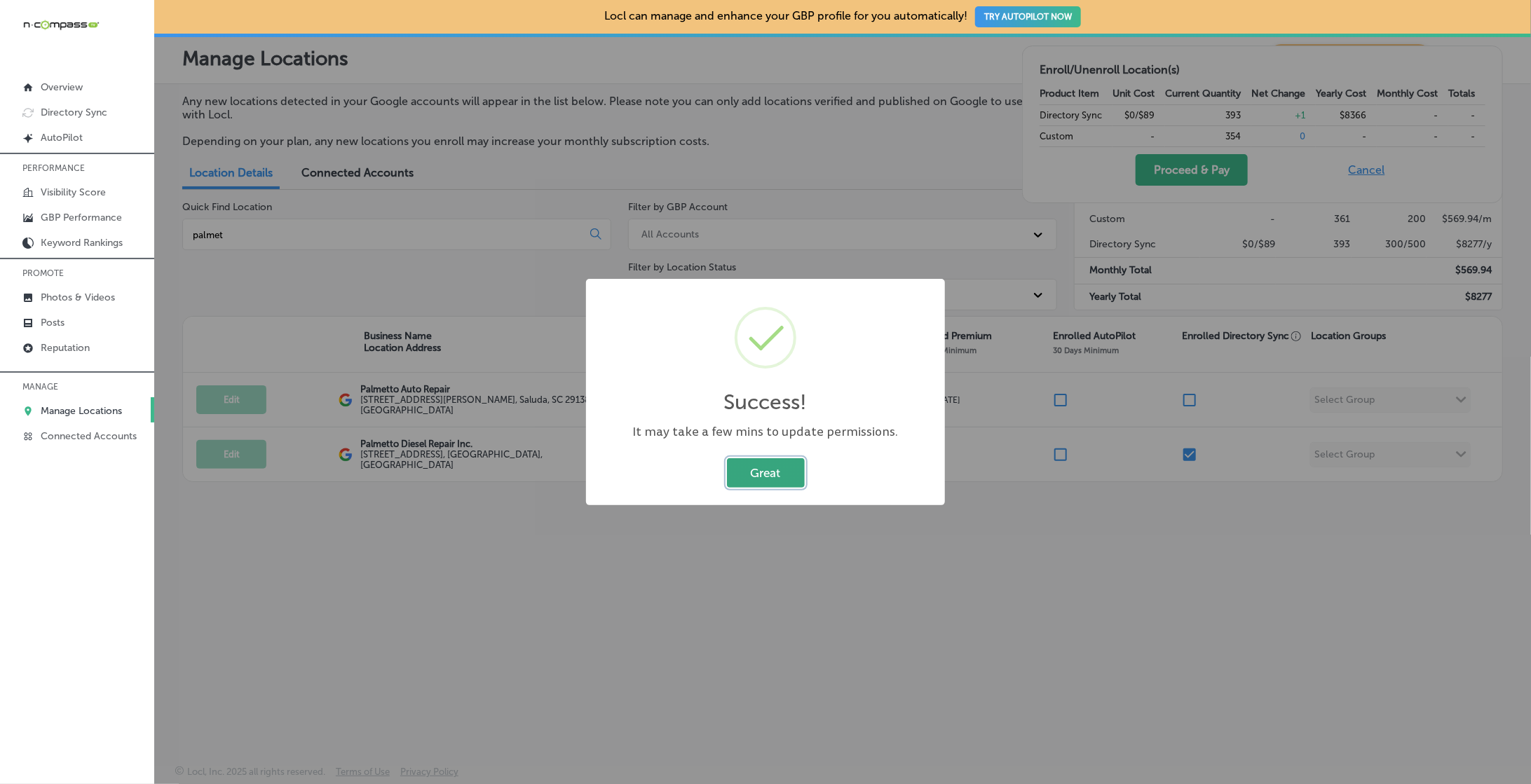
click at [761, 471] on button "Great" at bounding box center [766, 472] width 78 height 29
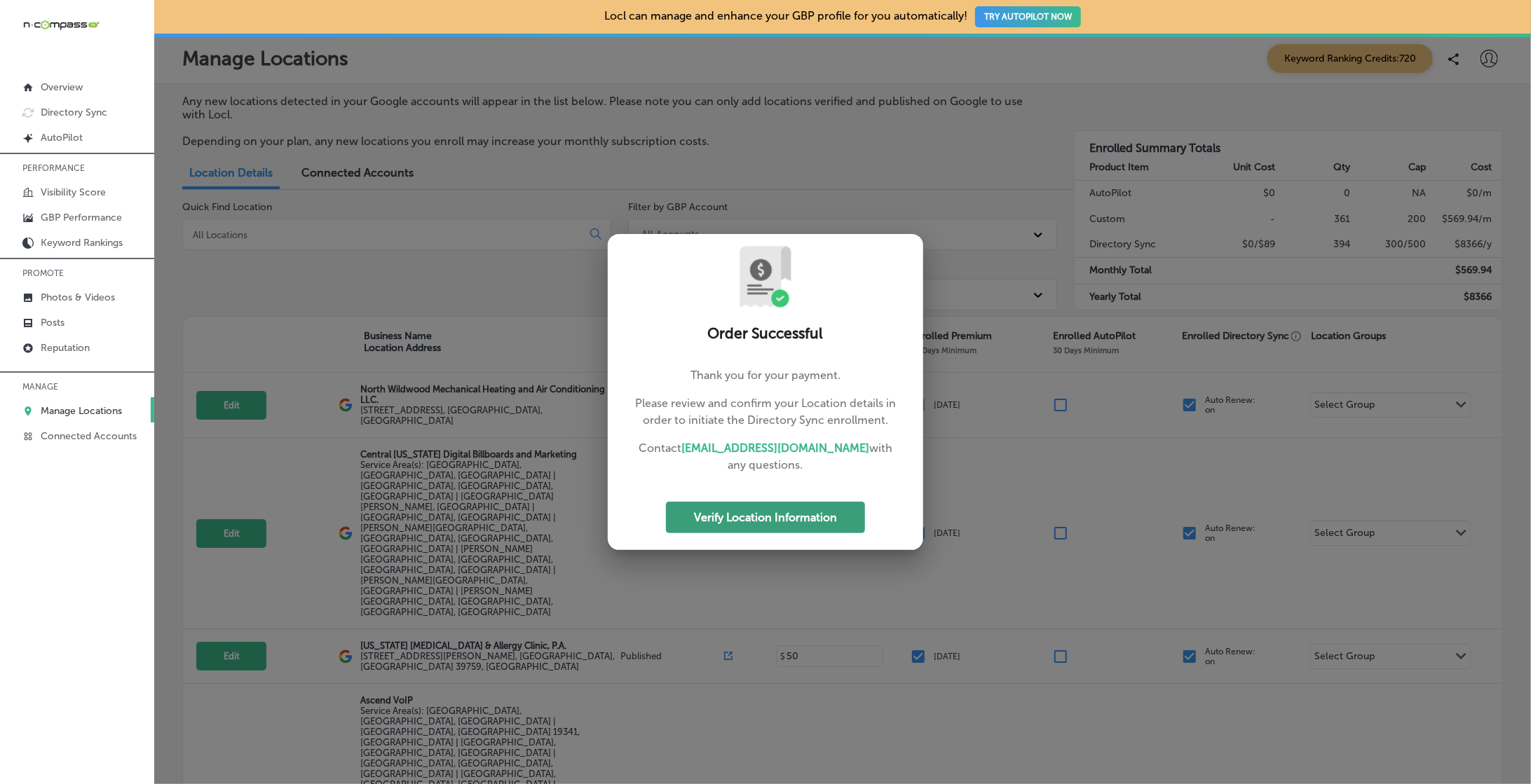
click at [831, 517] on button "Verify Location Information" at bounding box center [766, 517] width 199 height 32
select select "US"
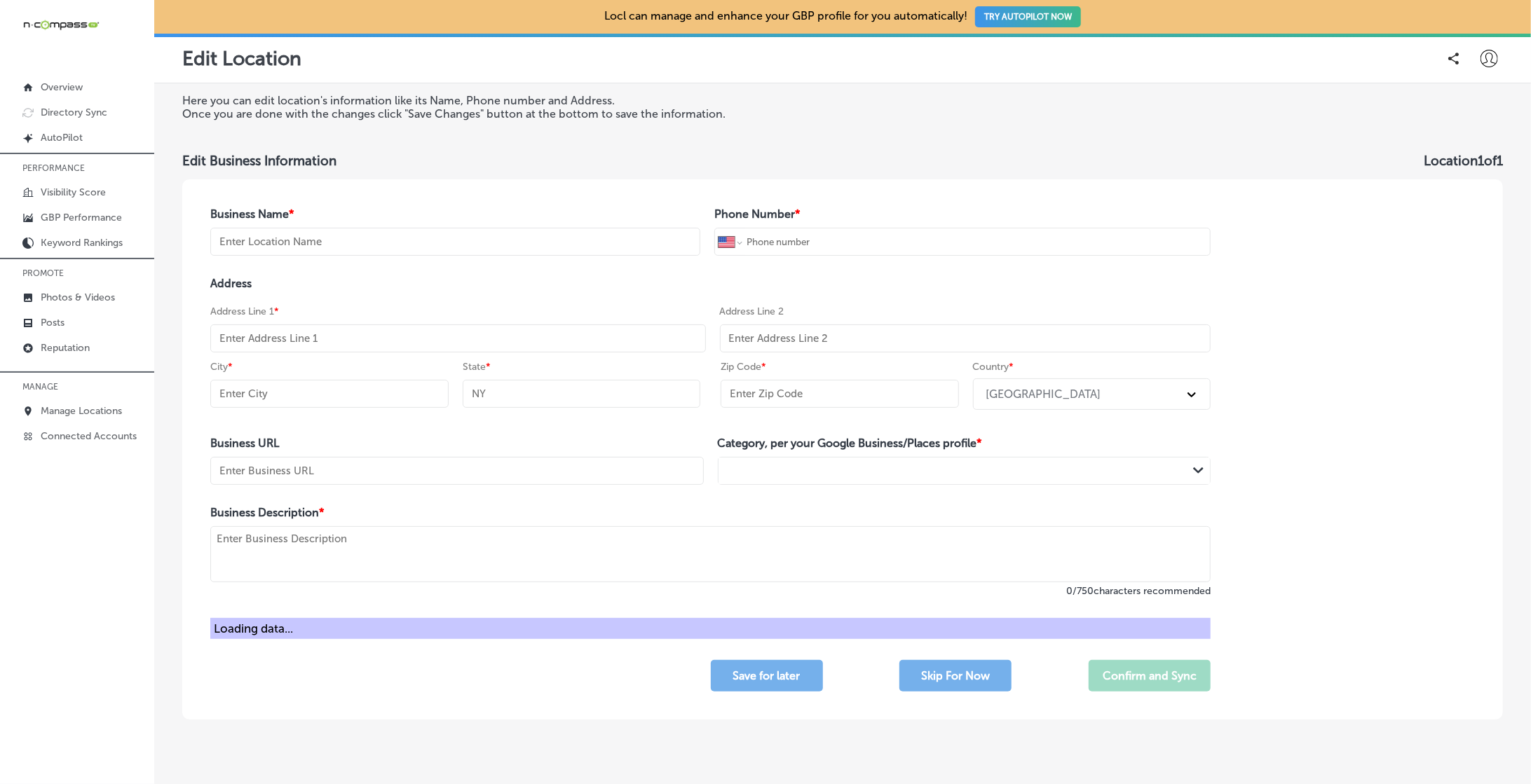
type input "Palmetto Diesel Repair Inc."
type input "[PHONE_NUMBER]"
type input "[STREET_ADDRESS]"
type input "[GEOGRAPHIC_DATA]"
type input "SC"
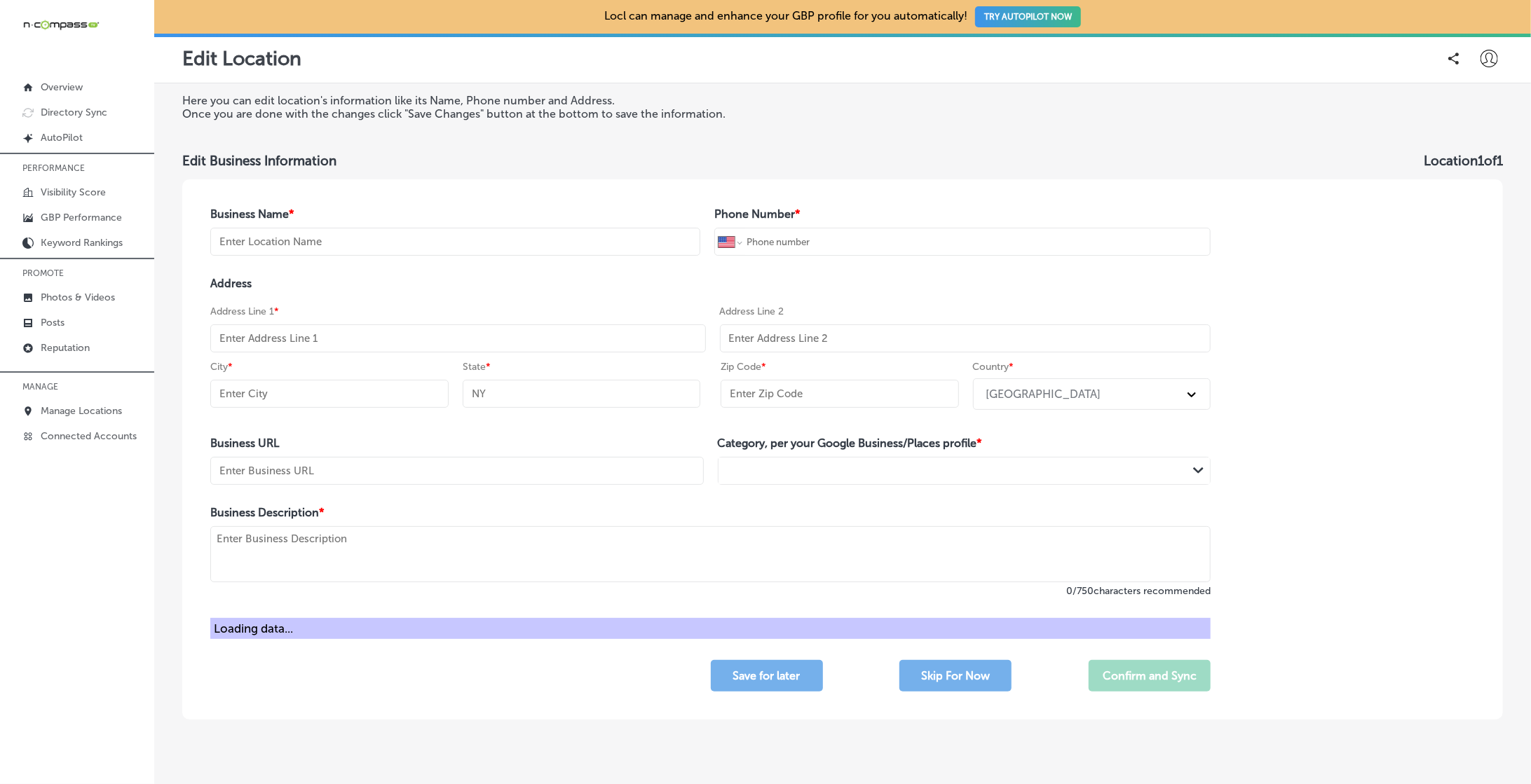
type input "29860"
type input "[URL][DOMAIN_NAME]"
type textarea "We are a family owned and operated full service diesel shop. We work on commerc…"
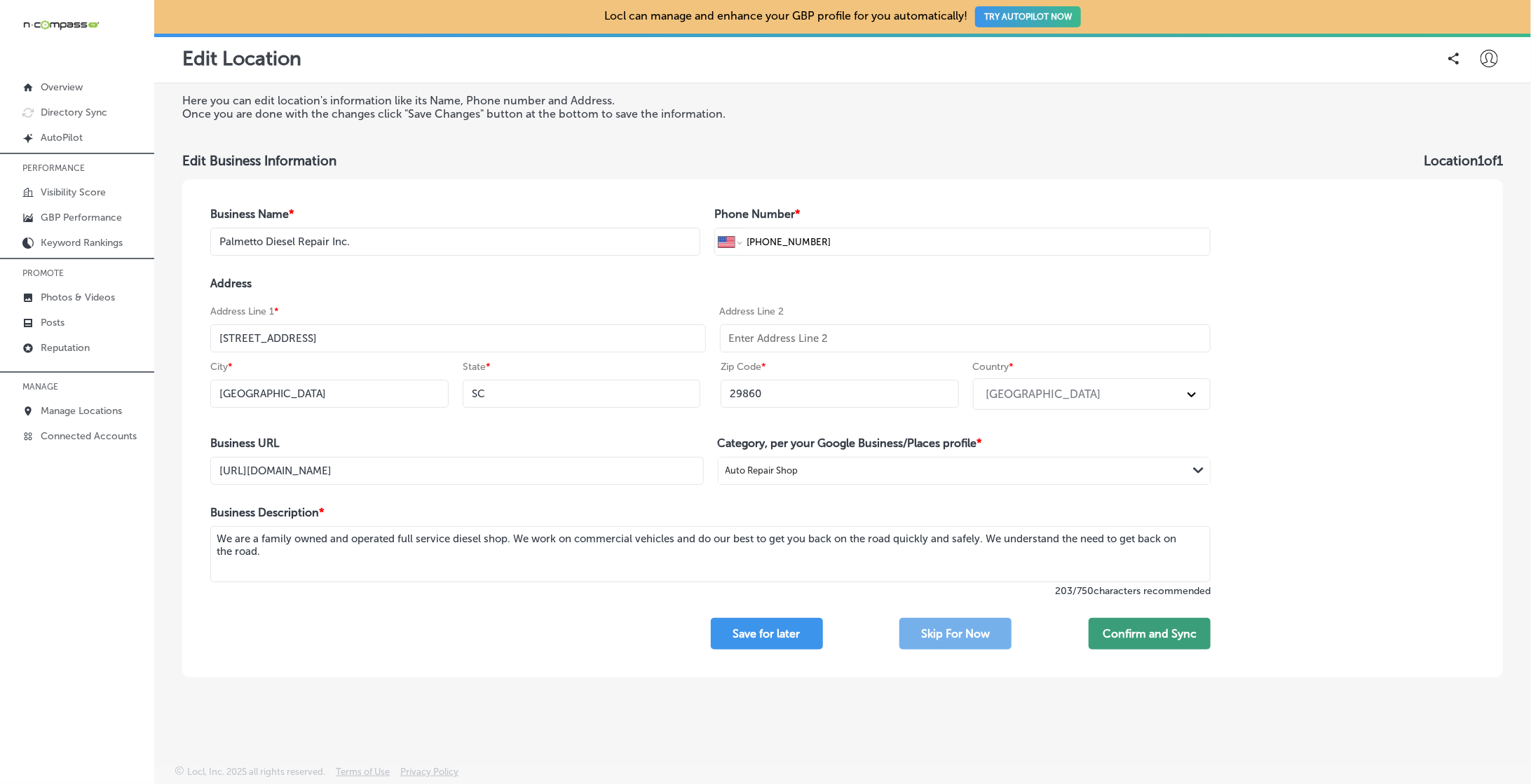
click at [1136, 635] on button "Confirm and Sync" at bounding box center [1149, 633] width 122 height 32
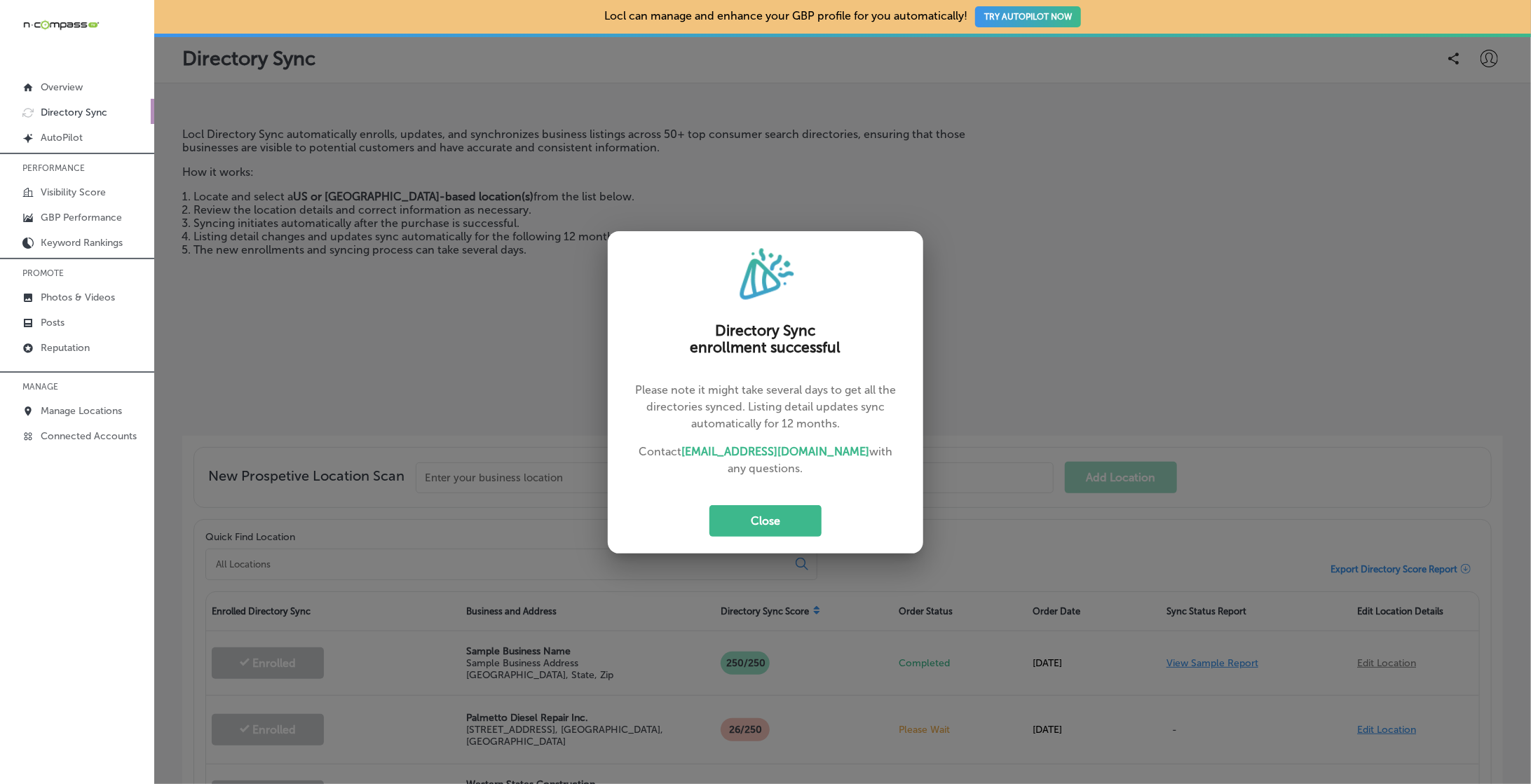
drag, startPoint x: 785, startPoint y: 529, endPoint x: 1068, endPoint y: 418, distance: 304.0
click at [786, 529] on button "Close" at bounding box center [766, 520] width 112 height 32
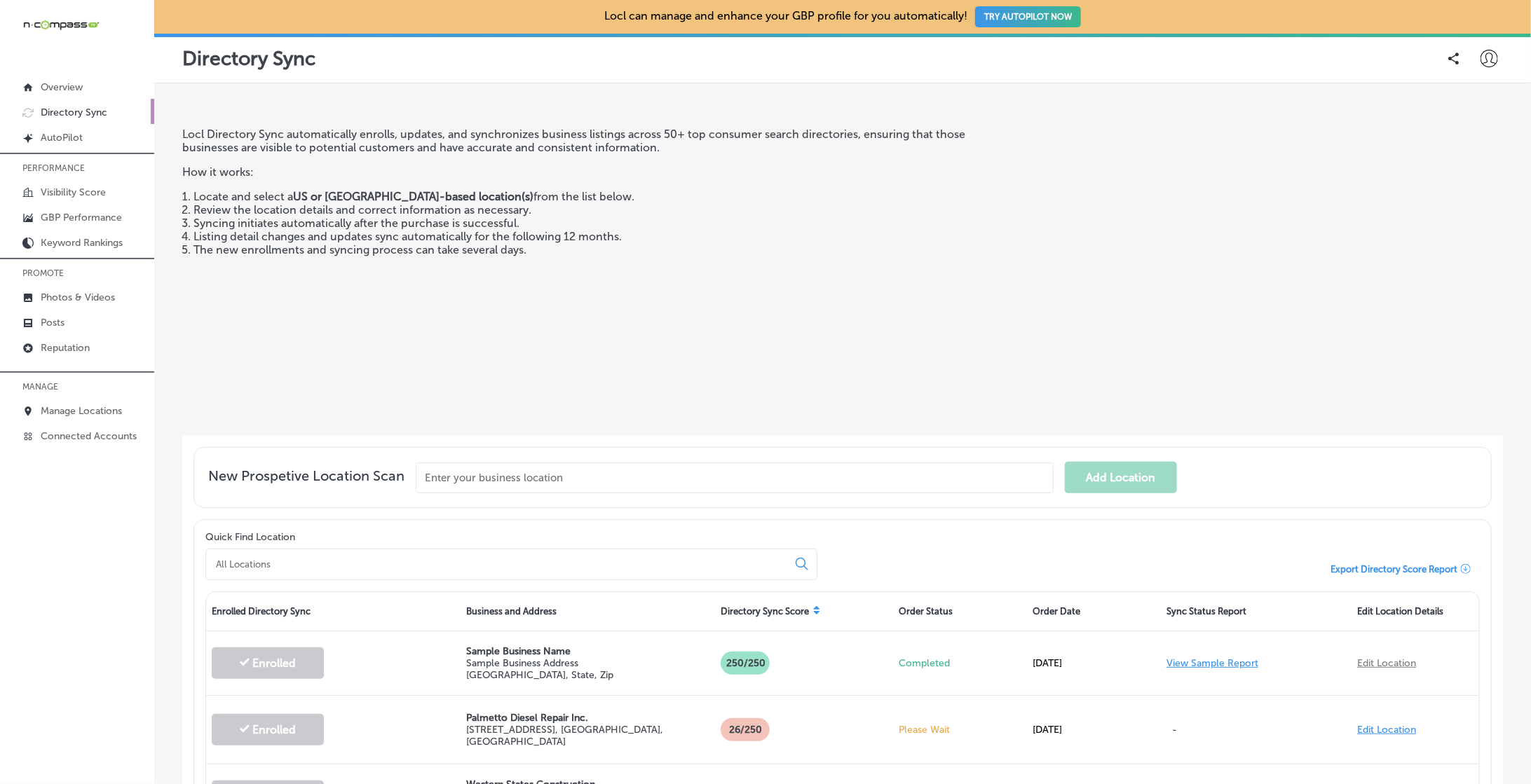
click at [1488, 57] on icon at bounding box center [1489, 58] width 17 height 17
click at [1455, 138] on p "My Teams" at bounding box center [1463, 145] width 52 height 17
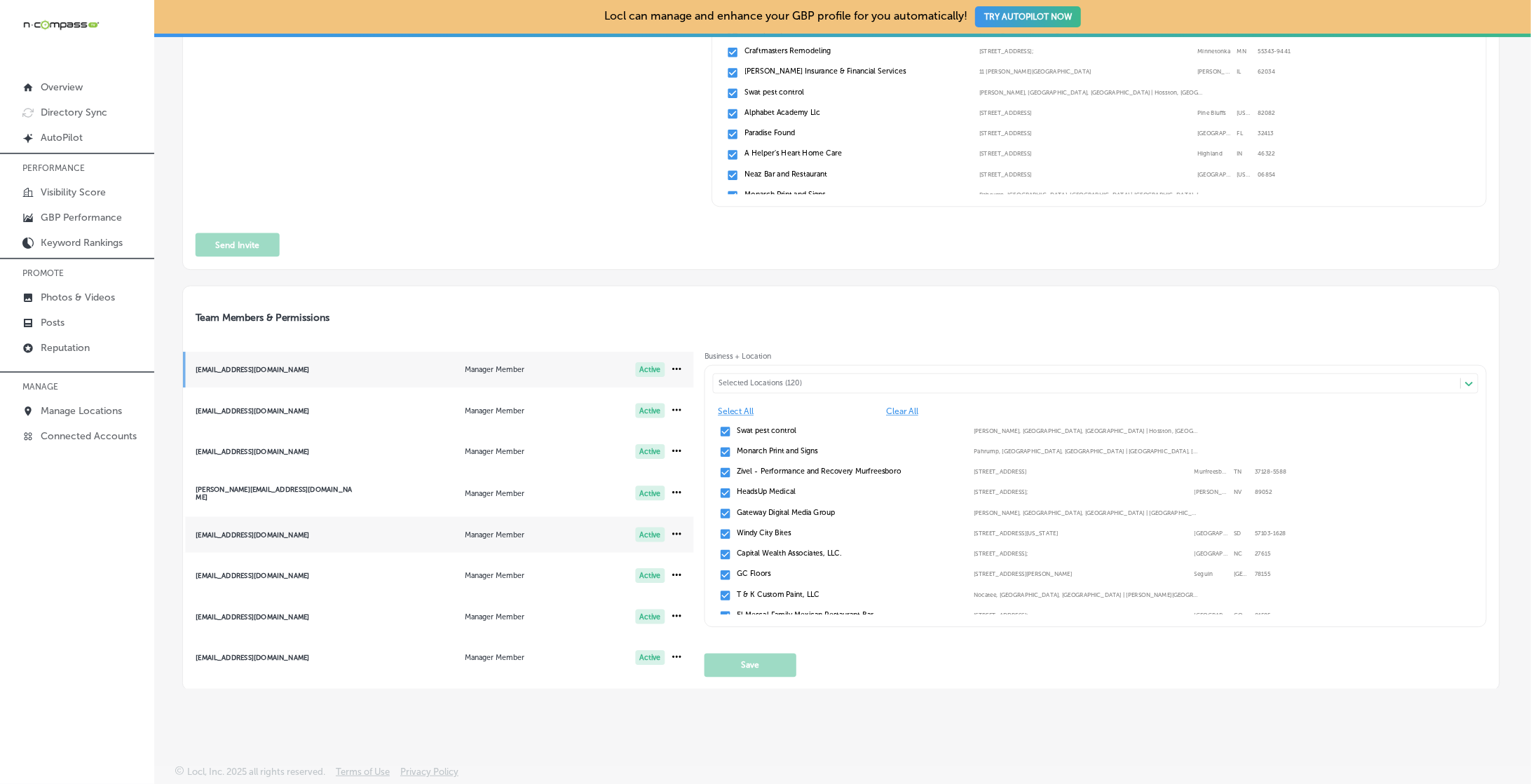
scroll to position [189, 0]
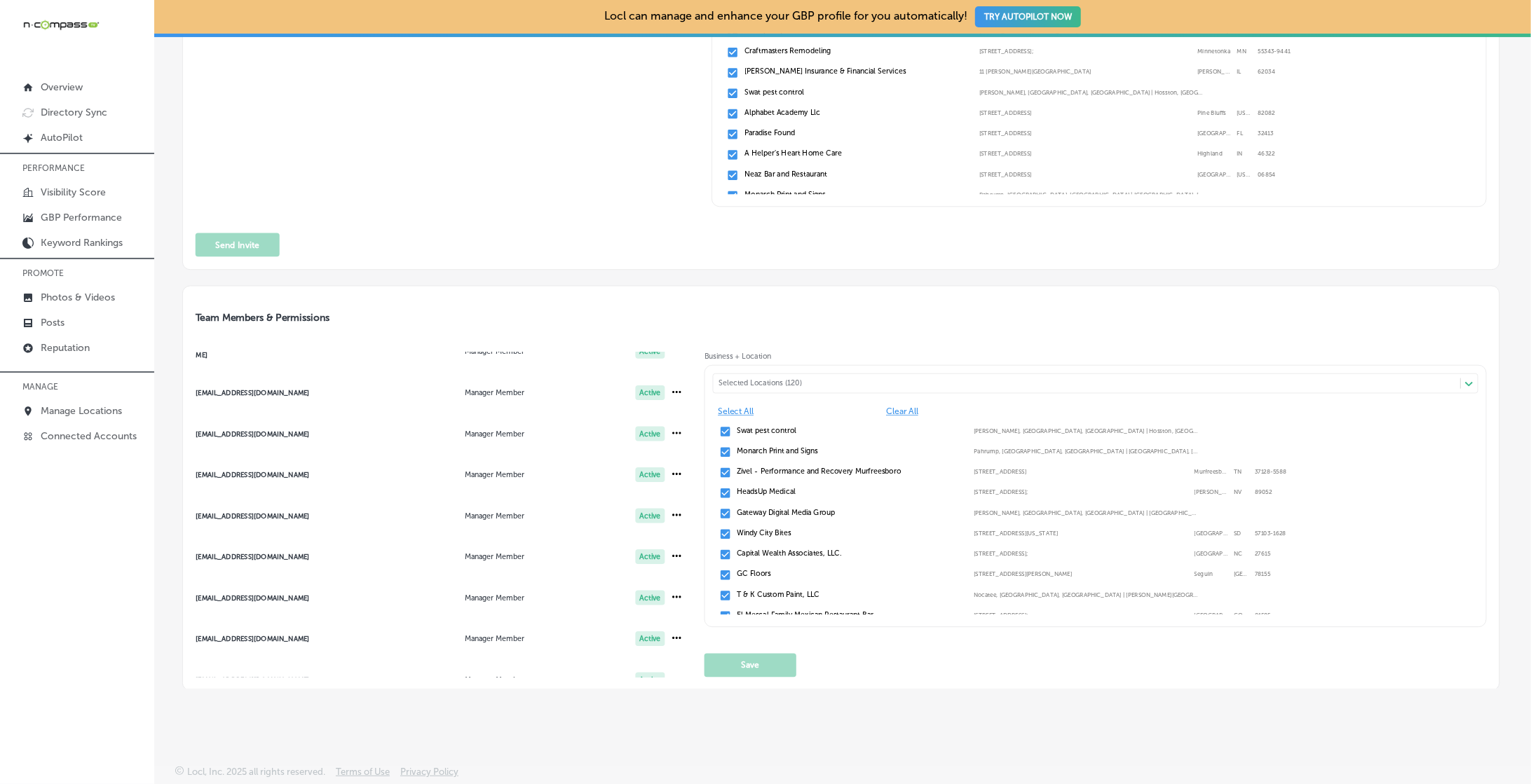
click at [230, 758] on div "[EMAIL_ADDRESS][DOMAIN_NAME]" at bounding box center [275, 761] width 157 height 8
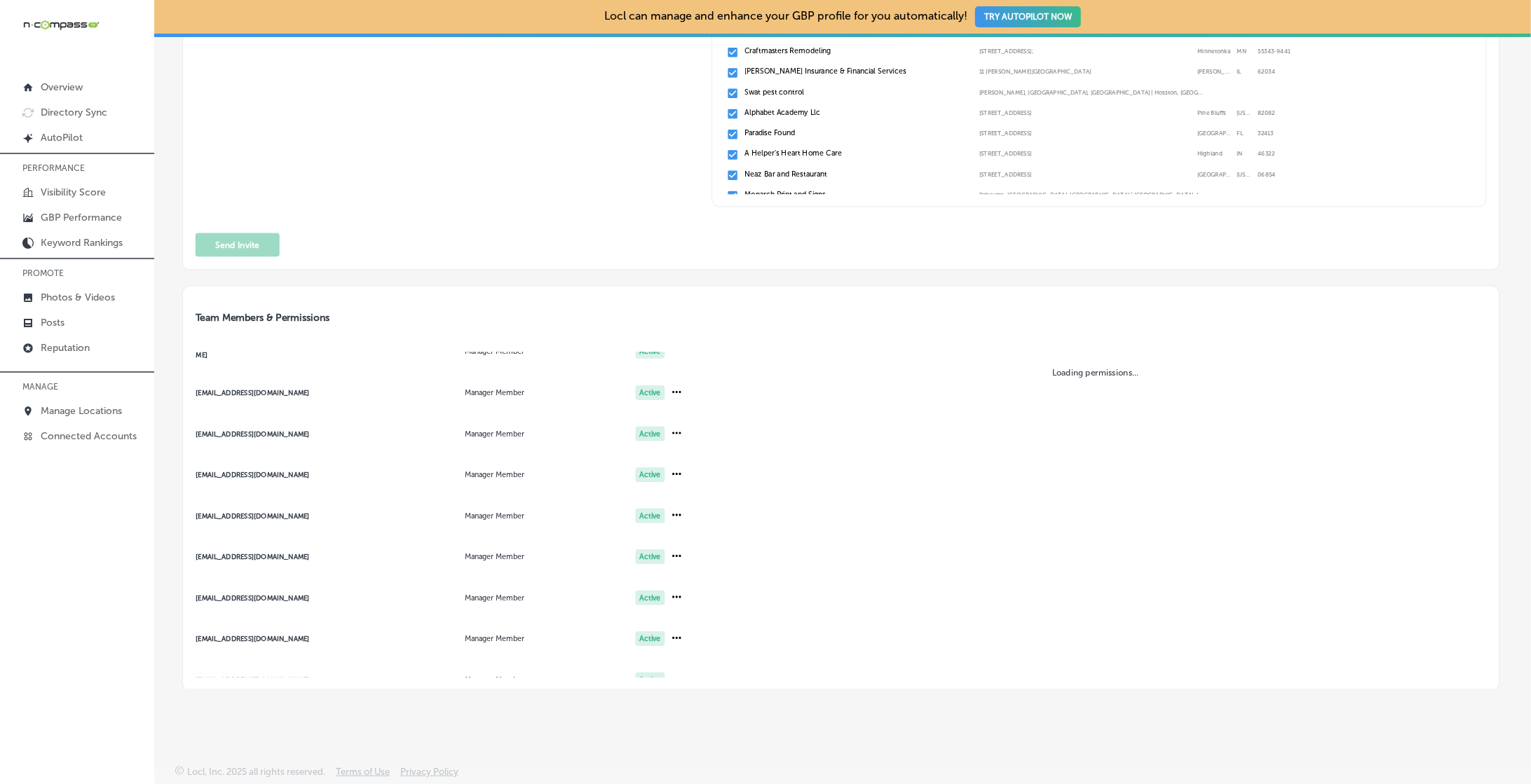
scroll to position [498, 0]
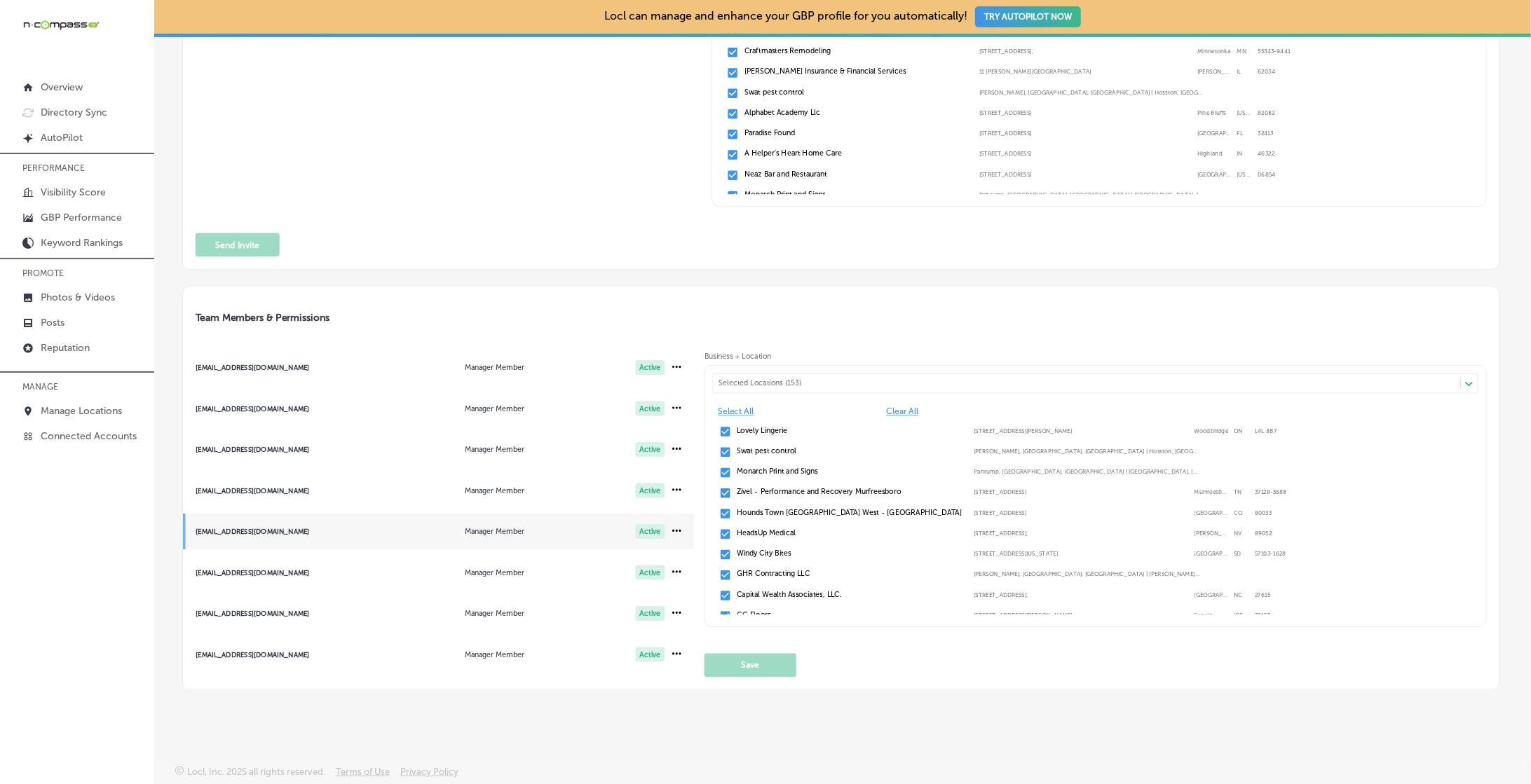
drag, startPoint x: 769, startPoint y: 363, endPoint x: 766, endPoint y: 380, distance: 17.3
click at [770, 365] on div "Selected Locations (153) Path Created with Sketch. Select All Clear All Lovely …" at bounding box center [1094, 496] width 782 height 262
click at [766, 380] on div "Selected Locations (153)" at bounding box center [1092, 384] width 747 height 9
click at [757, 472] on label "Palmetto Diesel Repair Inc." at bounding box center [850, 471] width 226 height 9
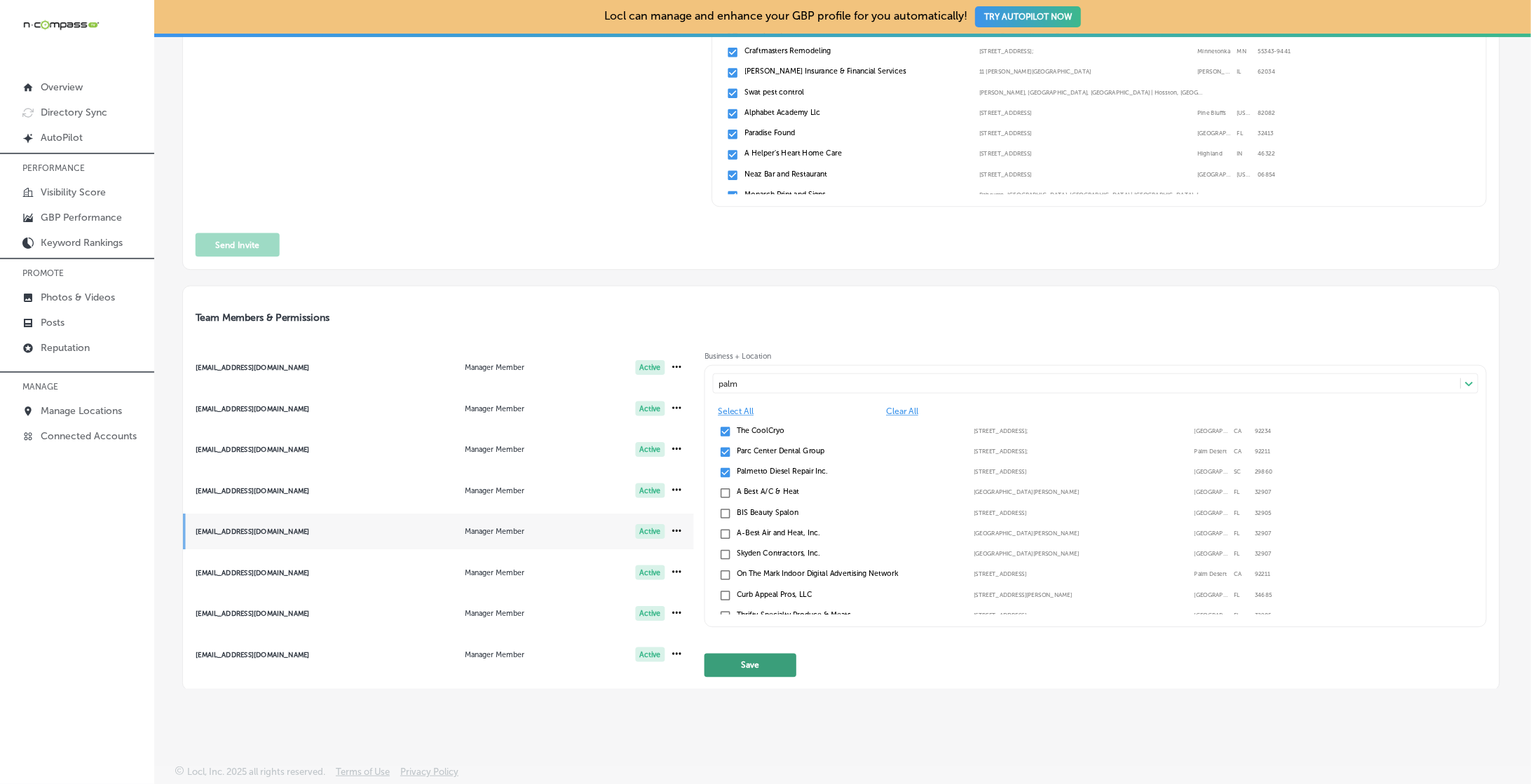
type input "palm"
click at [742, 667] on button "Save" at bounding box center [750, 666] width 92 height 23
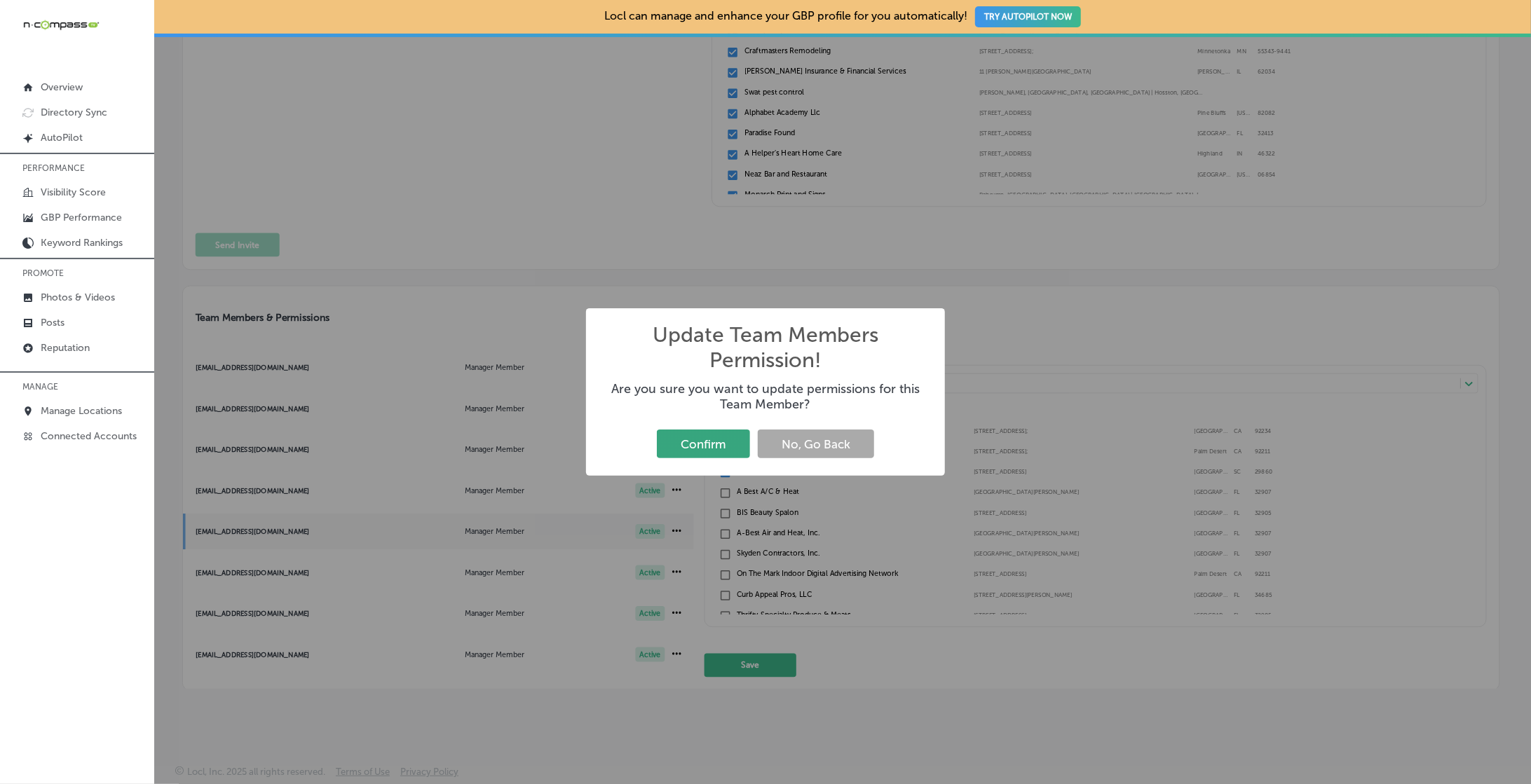
click at [696, 444] on button "Confirm" at bounding box center [703, 443] width 93 height 29
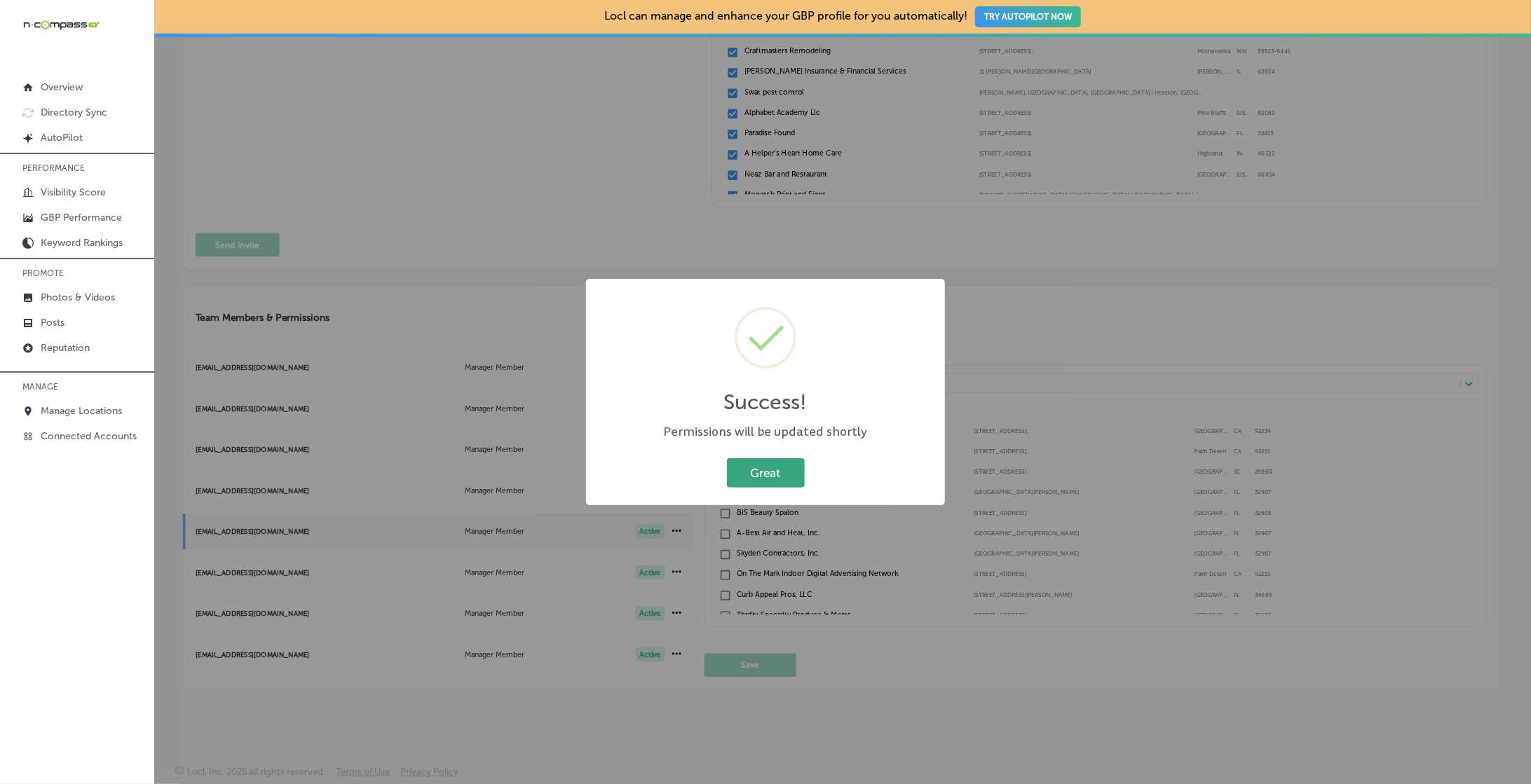
click at [757, 458] on button "Great" at bounding box center [766, 472] width 78 height 29
